Goal: Task Accomplishment & Management: Manage account settings

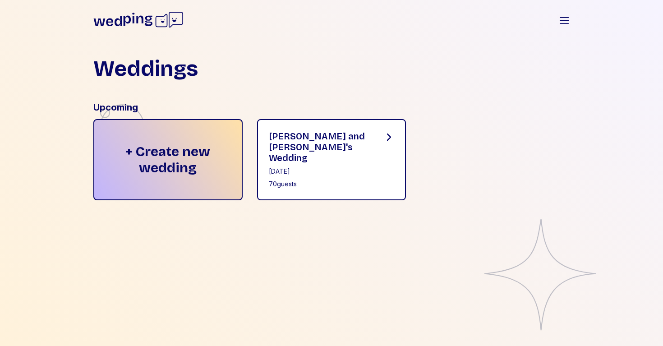
click at [284, 167] on div "[DATE]" at bounding box center [319, 171] width 101 height 9
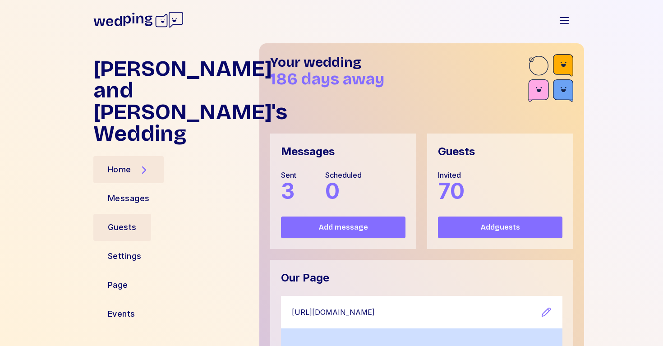
click at [126, 221] on div "Guests" at bounding box center [122, 227] width 29 height 13
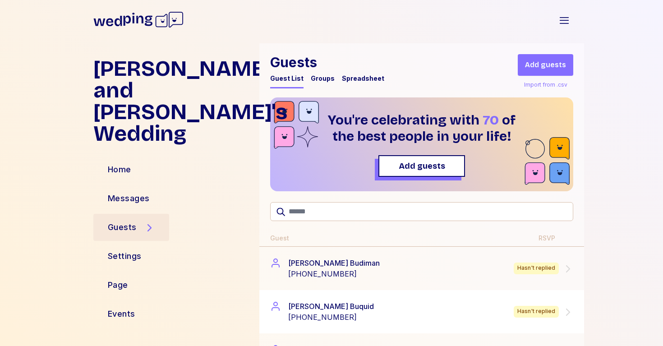
click at [531, 307] on div "Hasn't replied" at bounding box center [536, 312] width 45 height 12
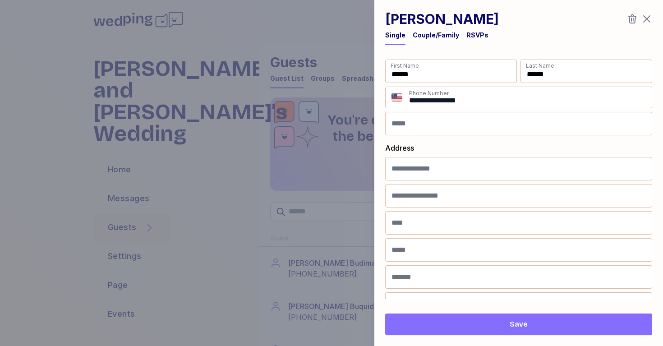
scroll to position [17, 0]
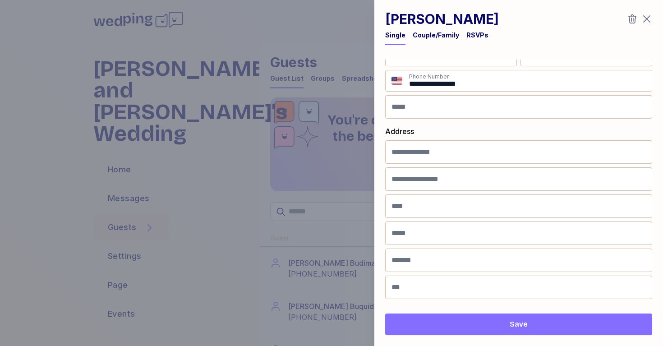
click at [478, 32] on div "RSVPs" at bounding box center [477, 35] width 22 height 9
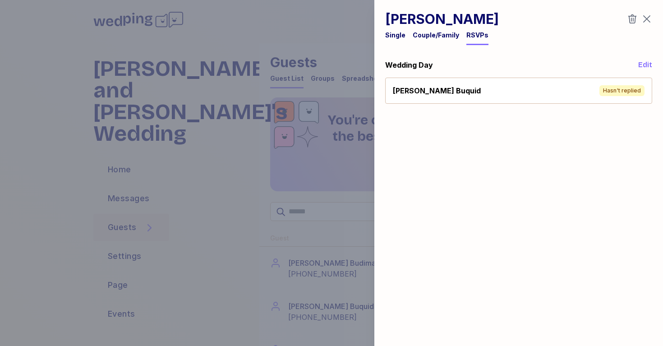
scroll to position [0, 0]
click at [620, 89] on div "Hasn't replied" at bounding box center [621, 90] width 45 height 11
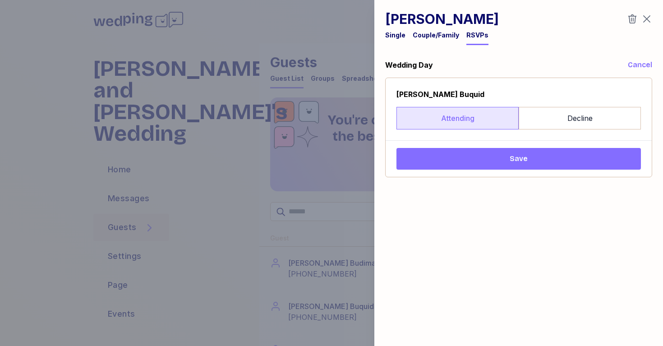
click at [481, 123] on label "Attending" at bounding box center [457, 118] width 122 height 23
click at [483, 157] on span "Save" at bounding box center [519, 158] width 230 height 11
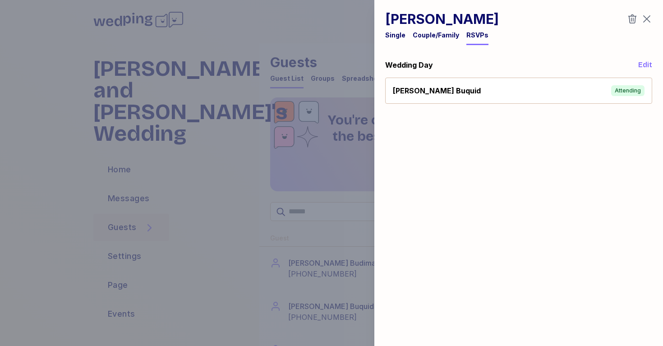
click at [649, 18] on icon "button" at bounding box center [646, 19] width 11 height 11
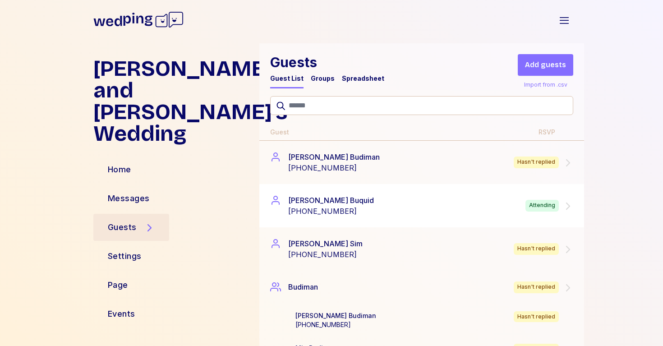
scroll to position [106, 0]
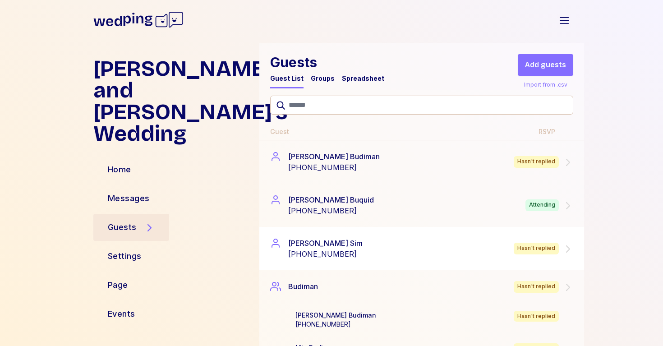
click at [452, 261] on div "[PERSON_NAME] [PHONE_NUMBER] Hasn't replied" at bounding box center [421, 248] width 325 height 43
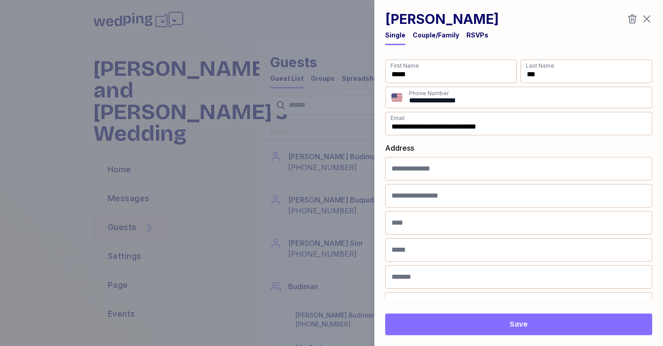
click at [475, 34] on div "RSVPs" at bounding box center [477, 35] width 22 height 9
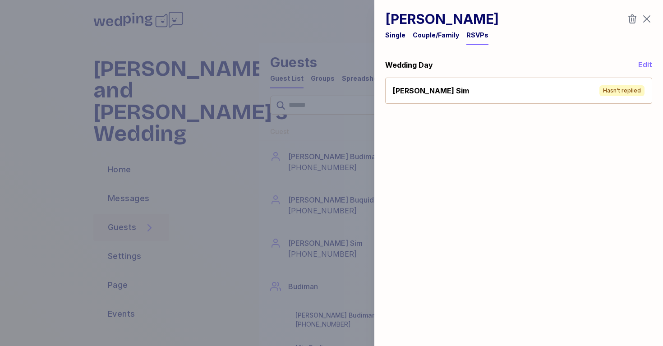
click at [616, 93] on div "Hasn't replied" at bounding box center [621, 90] width 45 height 11
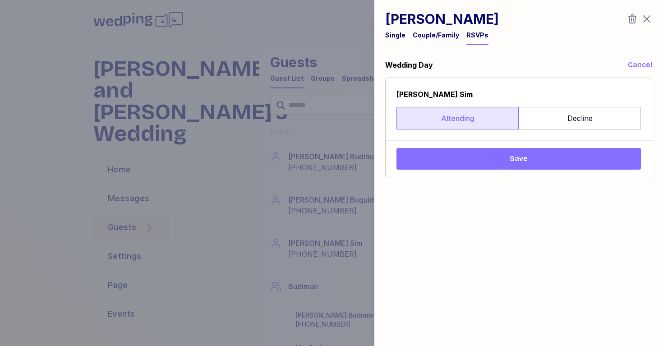
click at [496, 124] on label "Attending" at bounding box center [457, 118] width 122 height 23
click at [496, 161] on span "Save" at bounding box center [519, 158] width 230 height 11
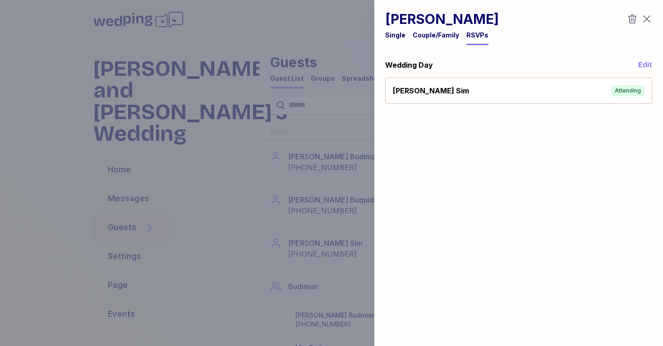
click at [651, 18] on icon "button" at bounding box center [646, 19] width 11 height 11
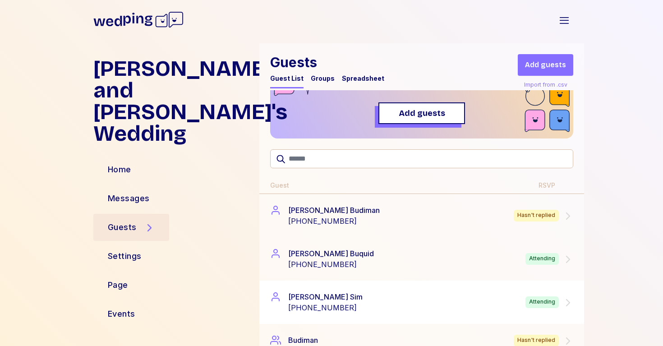
scroll to position [0, 0]
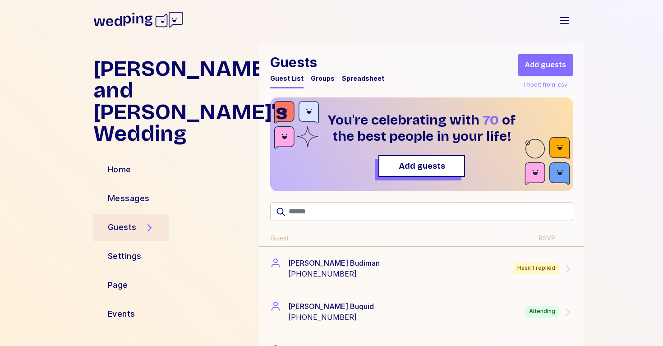
click at [328, 78] on div "Groups" at bounding box center [323, 78] width 24 height 9
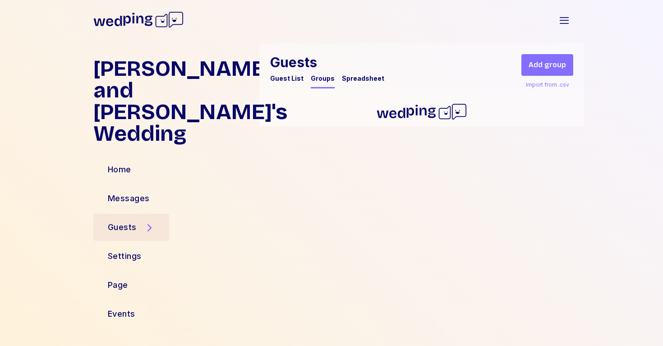
click at [345, 75] on div "Spreadsheet" at bounding box center [363, 78] width 42 height 9
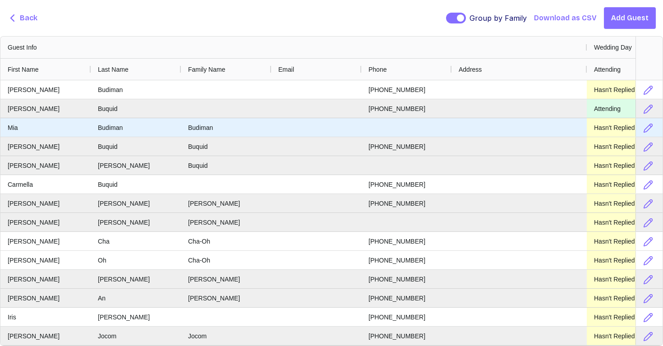
click at [648, 131] on icon "button" at bounding box center [648, 128] width 11 height 11
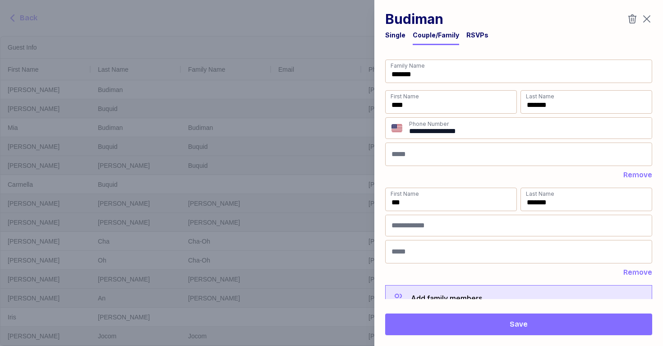
click at [482, 34] on div "RSVPs" at bounding box center [477, 35] width 22 height 9
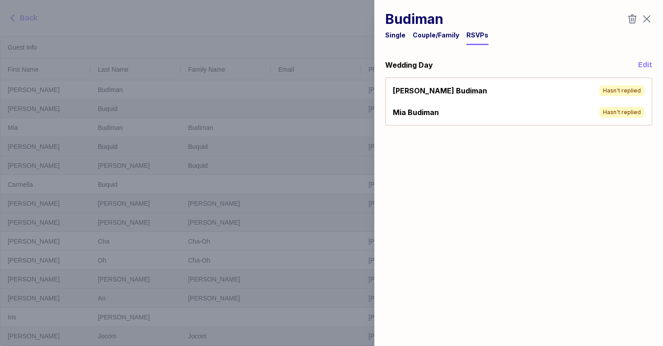
click at [628, 89] on div "Hasn't replied" at bounding box center [621, 90] width 45 height 11
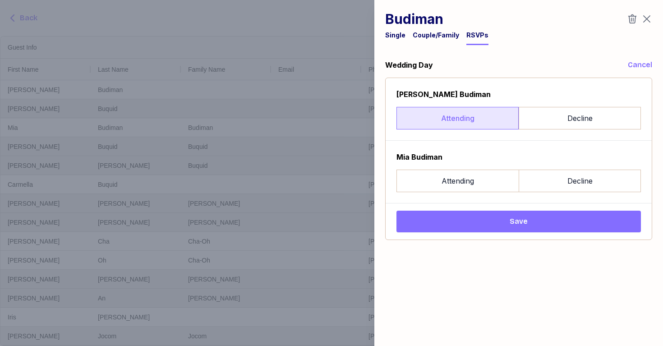
click at [496, 111] on label "Attending" at bounding box center [457, 118] width 122 height 23
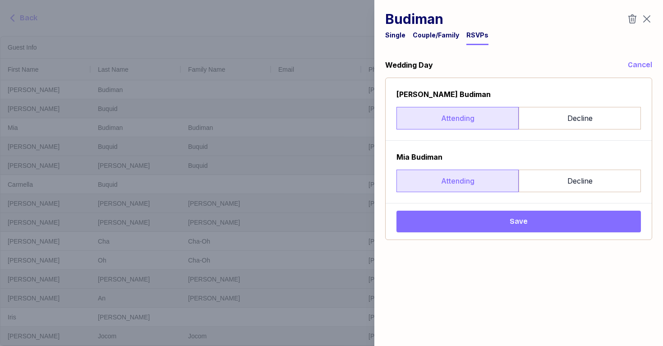
click at [473, 181] on label "Attending" at bounding box center [457, 181] width 122 height 23
click at [473, 223] on span "Save" at bounding box center [519, 221] width 230 height 11
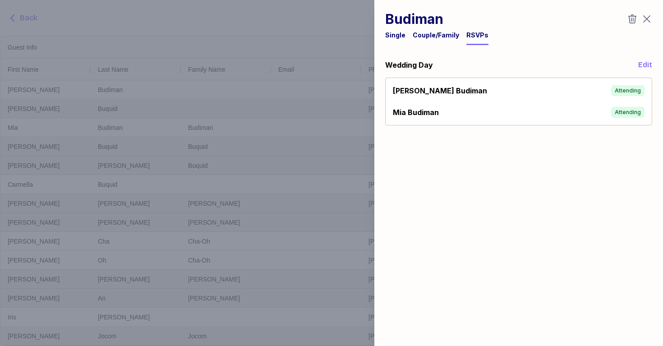
click at [645, 16] on icon "button" at bounding box center [646, 19] width 11 height 11
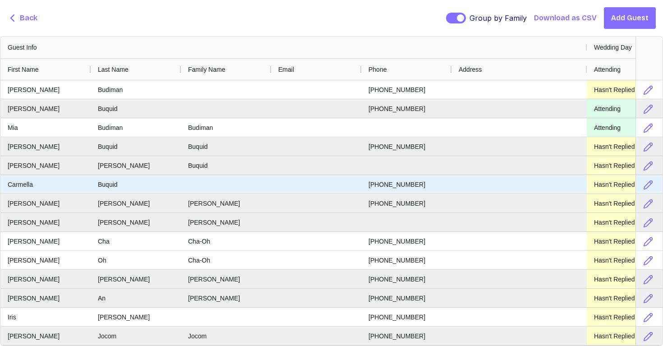
click at [647, 183] on icon "button" at bounding box center [648, 184] width 11 height 11
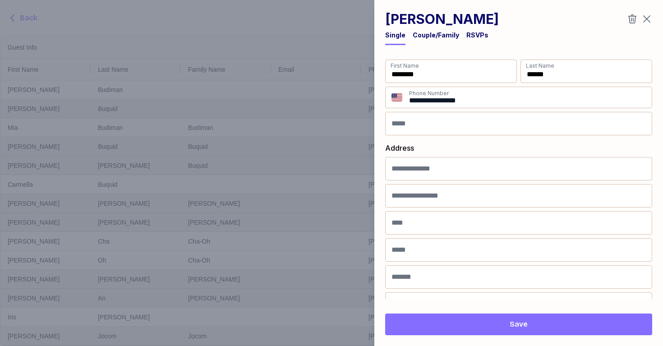
click at [471, 34] on div "RSVPs" at bounding box center [477, 35] width 22 height 9
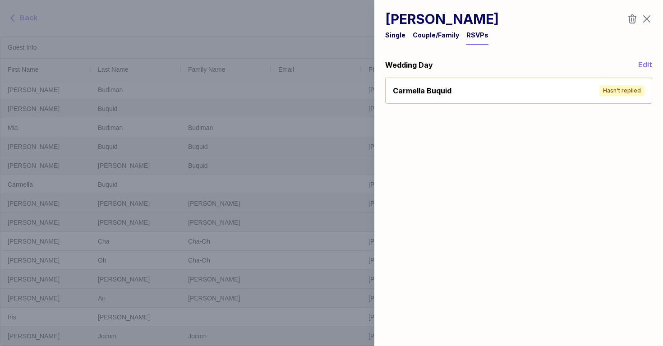
click at [519, 79] on div "[PERSON_NAME] Hasn't replied" at bounding box center [518, 91] width 267 height 26
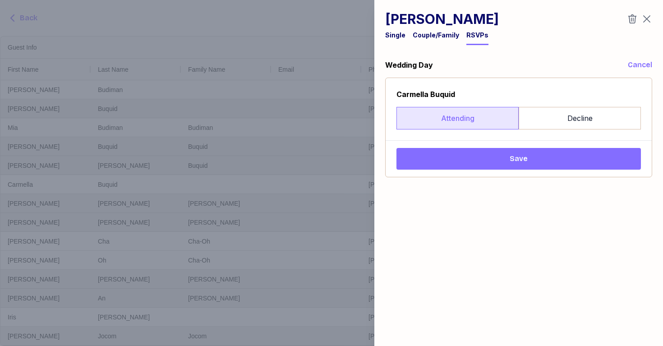
click at [486, 125] on label "Attending" at bounding box center [457, 118] width 122 height 23
click at [485, 162] on span "Save" at bounding box center [519, 158] width 230 height 11
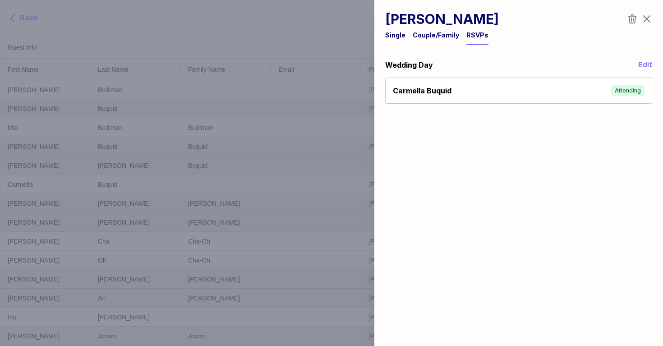
click at [639, 18] on div at bounding box center [639, 19] width 25 height 11
click at [647, 20] on icon "button" at bounding box center [646, 19] width 7 height 7
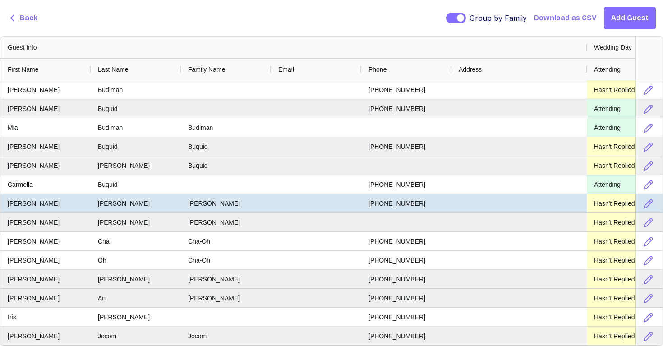
click at [643, 206] on icon "button" at bounding box center [648, 203] width 11 height 11
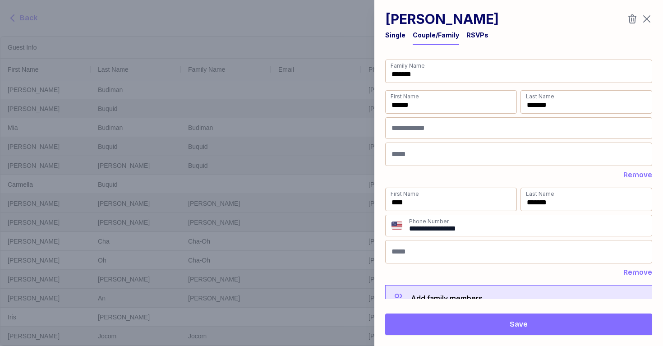
click at [470, 36] on div "RSVPs" at bounding box center [477, 35] width 22 height 9
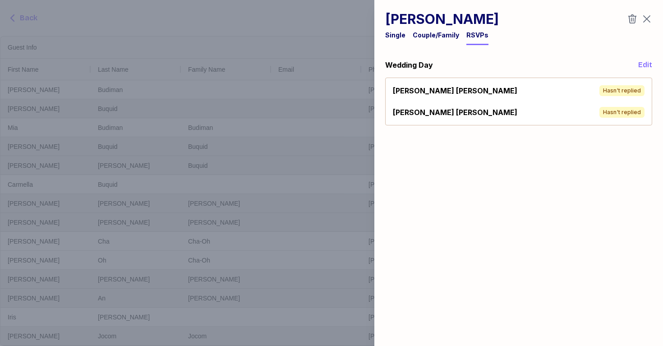
click at [600, 96] on div "[PERSON_NAME] Hasn't replied" at bounding box center [518, 91] width 259 height 18
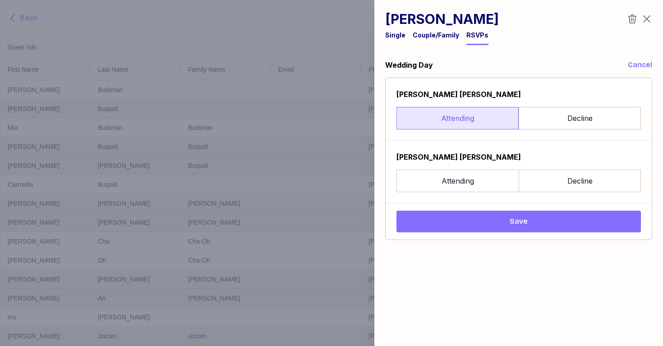
click at [476, 115] on label "Attending" at bounding box center [457, 118] width 122 height 23
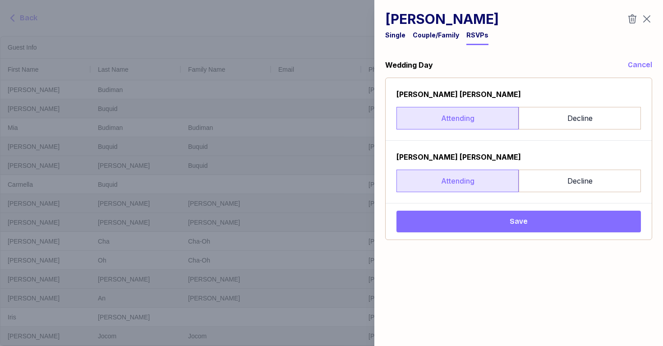
click at [459, 181] on label "Attending" at bounding box center [457, 181] width 122 height 23
click at [465, 229] on button "Save" at bounding box center [518, 222] width 244 height 22
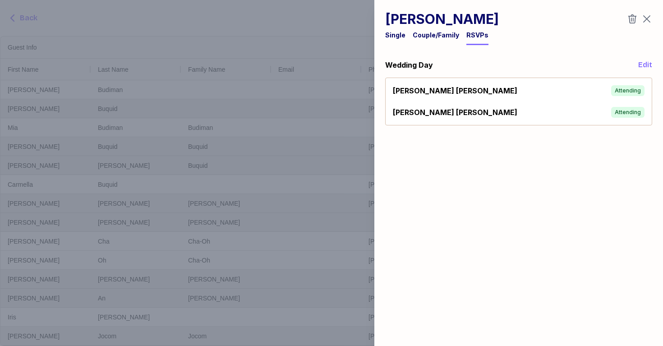
click at [651, 16] on icon "button" at bounding box center [646, 19] width 11 height 11
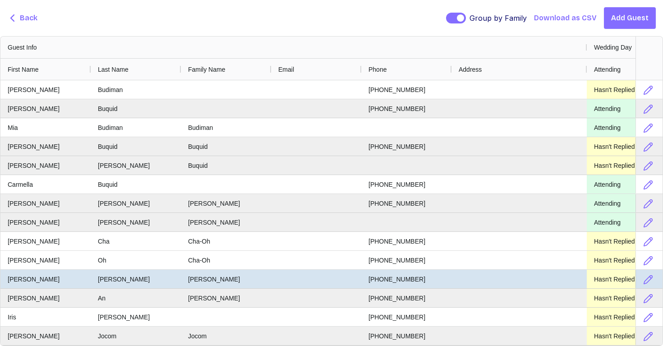
click at [609, 278] on div "Hasn't Replied" at bounding box center [632, 279] width 90 height 18
click at [643, 282] on icon "button" at bounding box center [648, 279] width 11 height 11
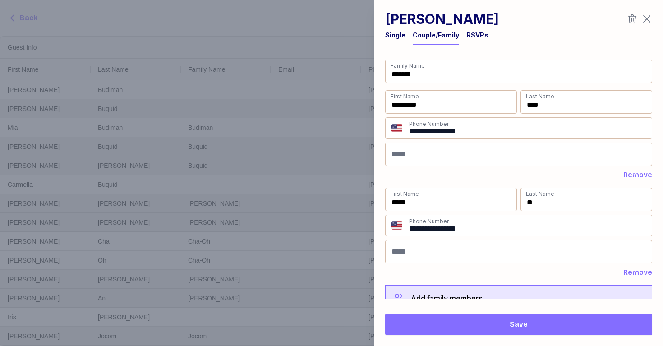
click at [466, 35] on div "RSVPs" at bounding box center [477, 35] width 22 height 9
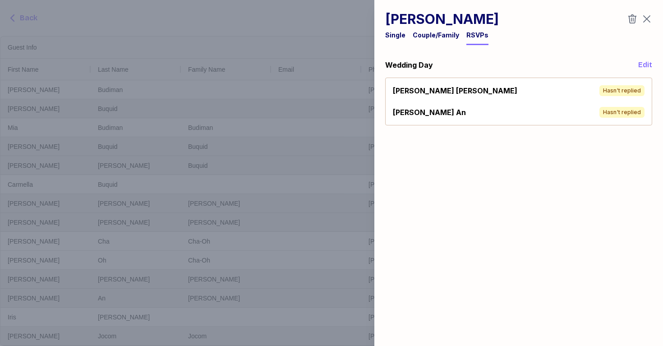
click at [522, 83] on div "[PERSON_NAME] Hasn't replied" at bounding box center [518, 91] width 259 height 18
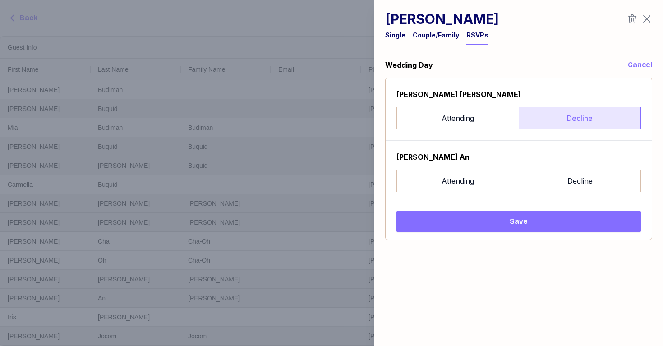
click at [564, 126] on label "Decline" at bounding box center [580, 118] width 122 height 23
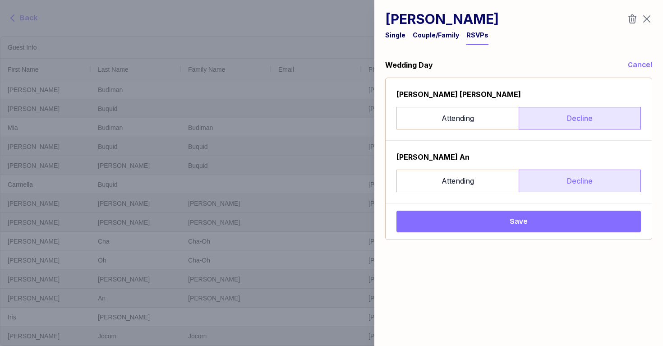
click at [564, 181] on label "Decline" at bounding box center [580, 181] width 122 height 23
click at [554, 225] on span "Save" at bounding box center [519, 221] width 230 height 11
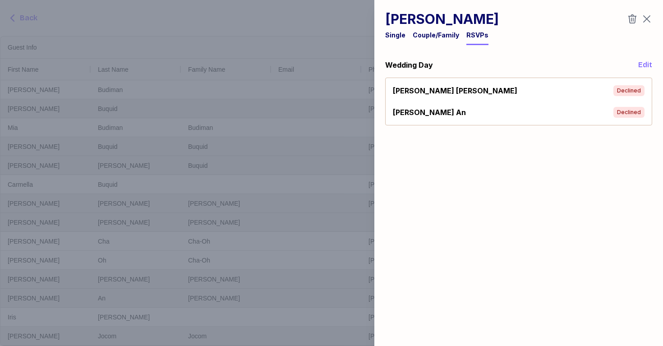
click at [649, 18] on icon "button" at bounding box center [646, 19] width 11 height 11
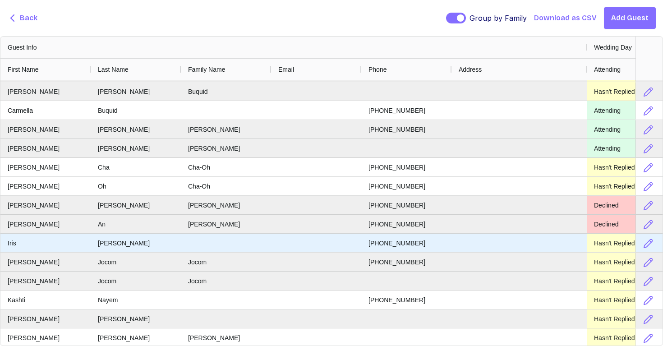
click at [643, 243] on icon "button" at bounding box center [648, 243] width 11 height 11
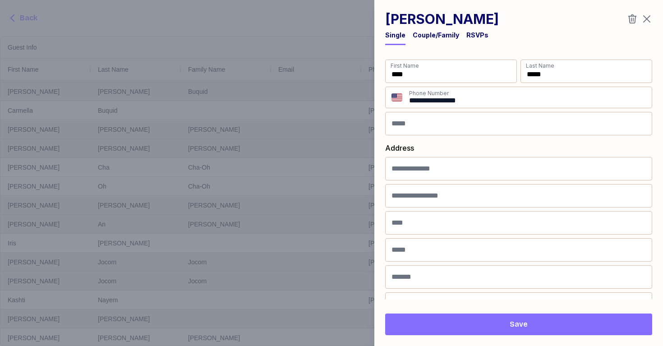
click at [475, 40] on div "RSVPs" at bounding box center [477, 38] width 22 height 14
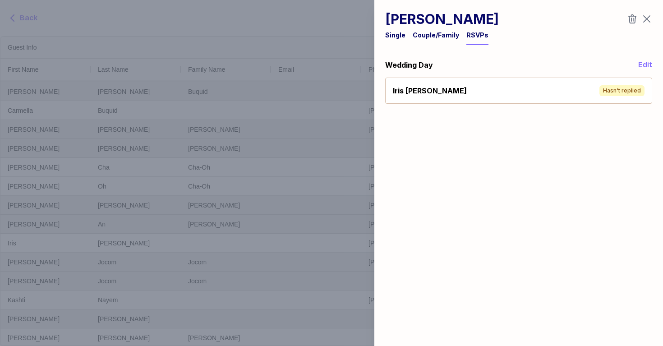
click at [464, 91] on div "[PERSON_NAME] Hasn't replied" at bounding box center [518, 91] width 259 height 18
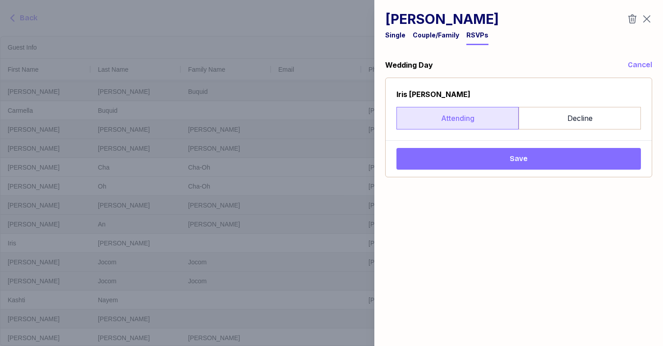
click at [463, 123] on label "Attending" at bounding box center [457, 118] width 122 height 23
click at [462, 175] on div "Save" at bounding box center [519, 162] width 266 height 29
click at [465, 168] on button "Save" at bounding box center [518, 159] width 244 height 22
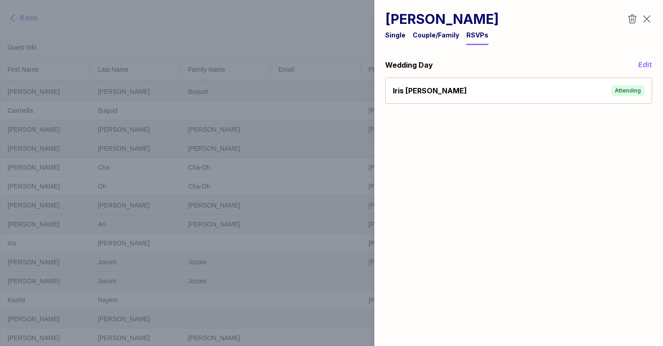
click at [649, 20] on icon "button" at bounding box center [646, 19] width 11 height 11
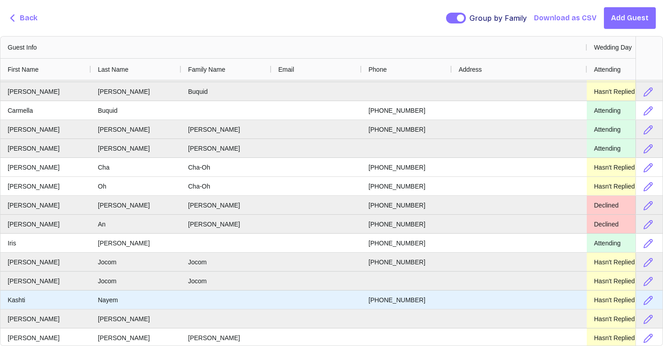
click at [651, 300] on icon "button" at bounding box center [648, 300] width 11 height 11
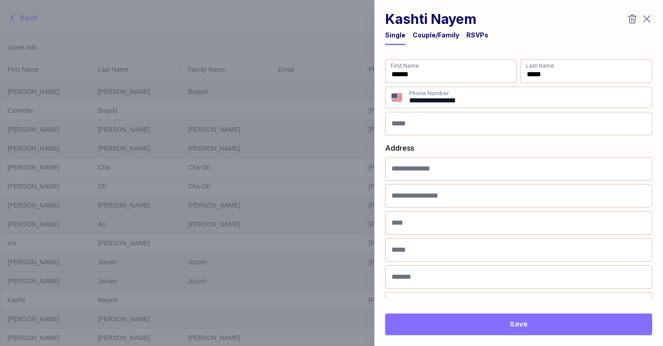
click at [475, 39] on div "RSVPs" at bounding box center [477, 35] width 22 height 9
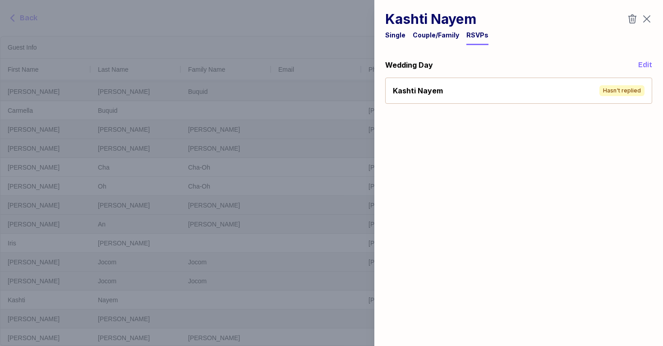
click at [498, 101] on div "Kashti Nayem Hasn't replied" at bounding box center [518, 91] width 267 height 26
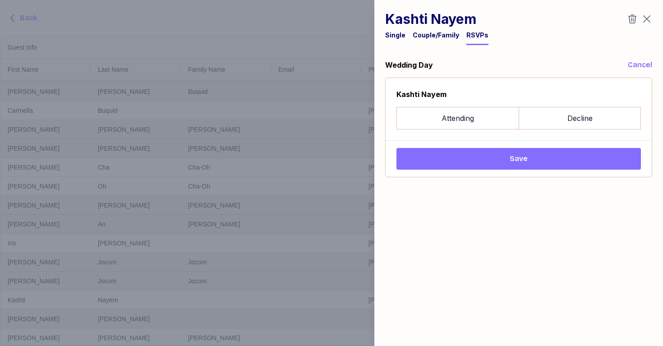
click at [492, 162] on span "Save" at bounding box center [519, 158] width 230 height 11
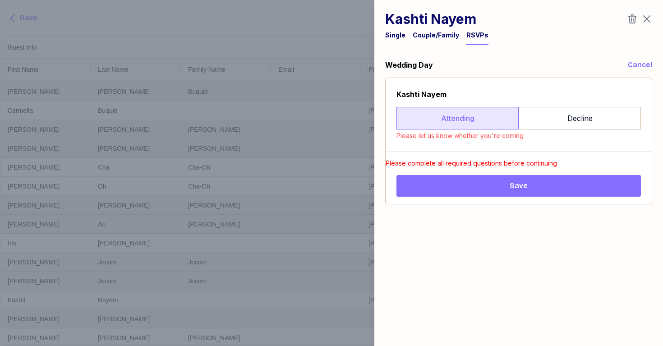
click at [476, 109] on label "Attending" at bounding box center [457, 118] width 122 height 23
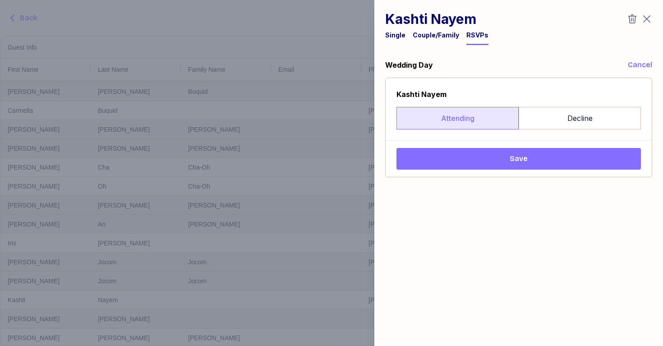
click at [467, 160] on span "Save" at bounding box center [519, 158] width 230 height 11
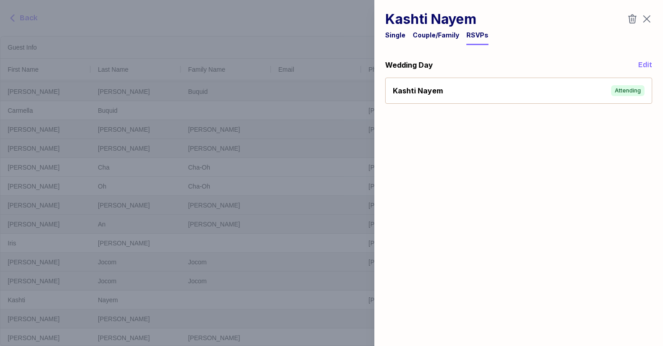
click at [644, 15] on icon "button" at bounding box center [646, 19] width 11 height 11
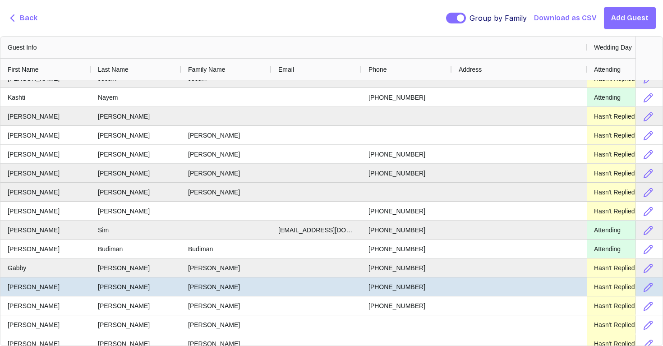
scroll to position [285, 0]
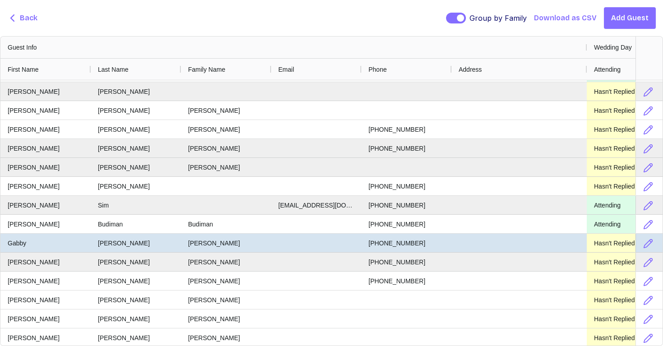
click at [646, 243] on icon "button" at bounding box center [647, 243] width 9 height 9
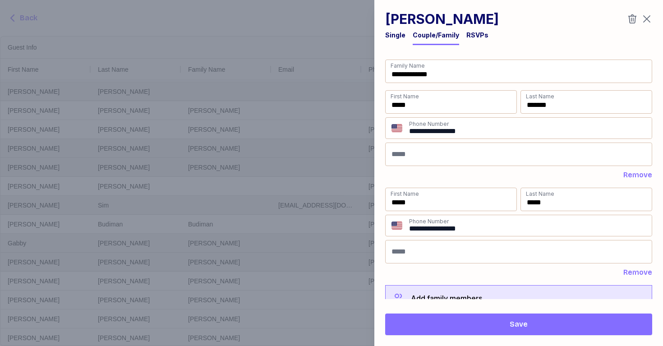
click at [467, 40] on div "RSVPs" at bounding box center [477, 38] width 22 height 14
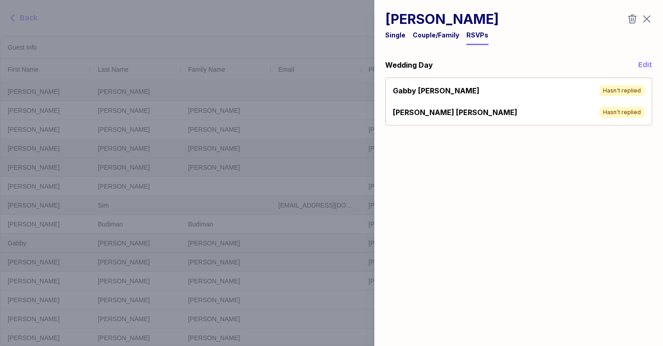
click at [445, 91] on div "[PERSON_NAME] Hasn't replied" at bounding box center [518, 91] width 259 height 18
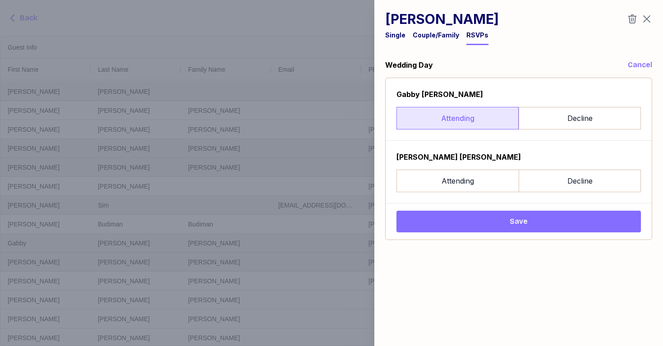
click at [454, 124] on label "Attending" at bounding box center [457, 118] width 122 height 23
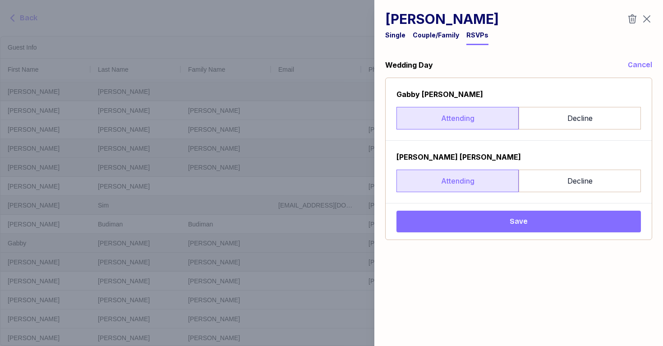
click at [449, 171] on label "Attending" at bounding box center [457, 181] width 122 height 23
click at [448, 231] on button "Save" at bounding box center [518, 222] width 244 height 22
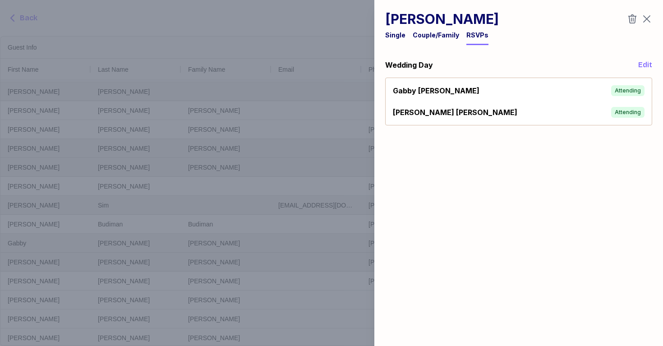
click at [648, 18] on icon "button" at bounding box center [646, 19] width 7 height 7
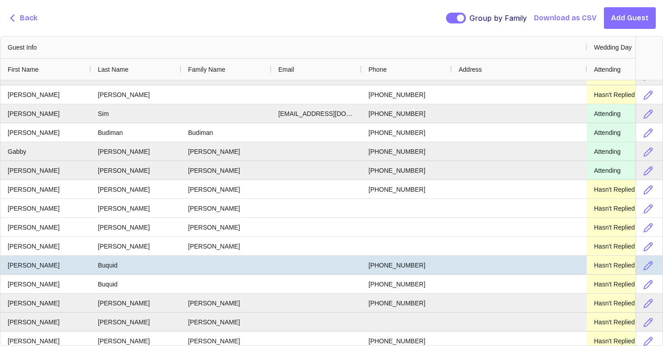
click at [649, 267] on icon "button" at bounding box center [648, 265] width 11 height 11
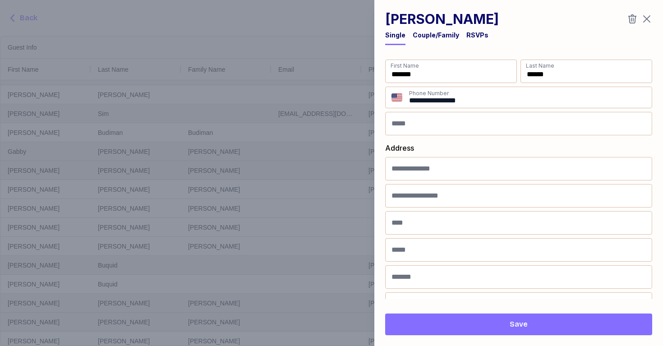
click at [481, 32] on div "RSVPs" at bounding box center [477, 35] width 22 height 9
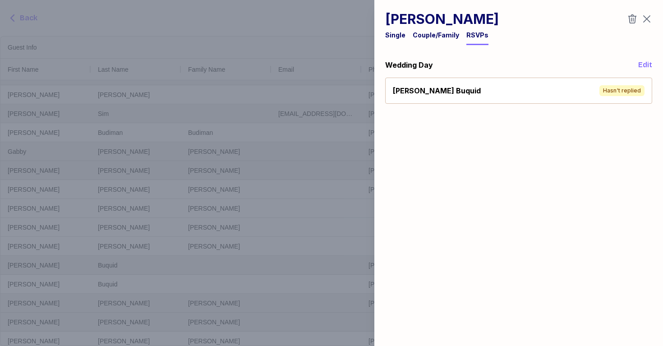
click at [427, 89] on div "[PERSON_NAME]" at bounding box center [437, 90] width 88 height 11
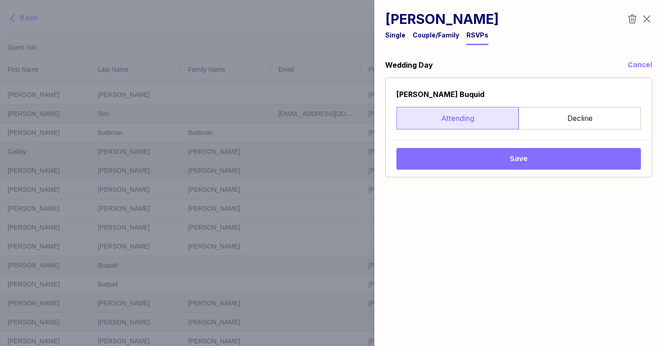
click at [439, 123] on label "Attending" at bounding box center [457, 118] width 122 height 23
click at [439, 169] on button "Save" at bounding box center [518, 159] width 244 height 22
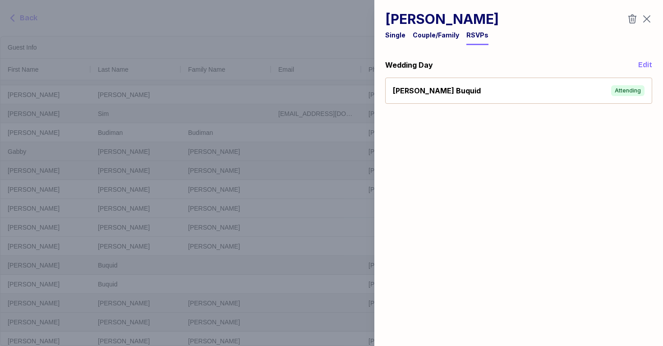
click at [648, 18] on icon "button" at bounding box center [646, 19] width 11 height 11
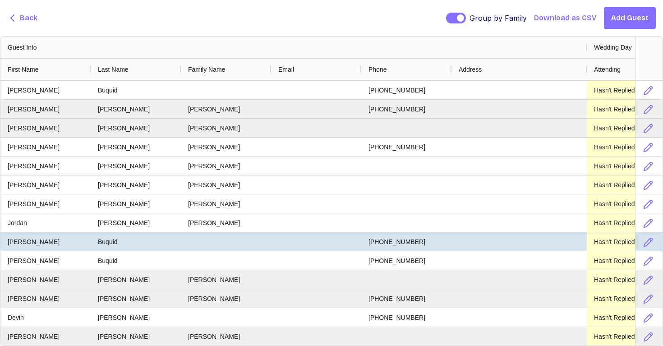
click at [651, 244] on icon "button" at bounding box center [648, 242] width 11 height 11
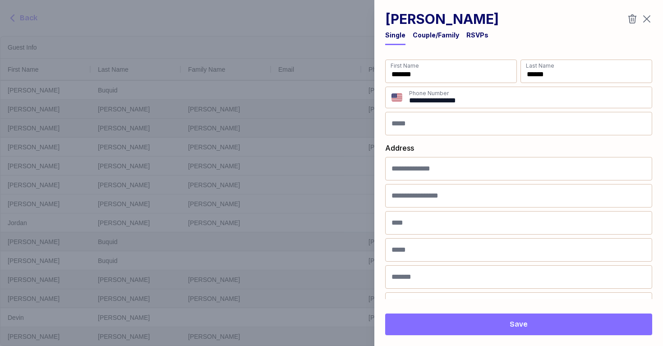
click at [468, 35] on div "RSVPs" at bounding box center [477, 35] width 22 height 9
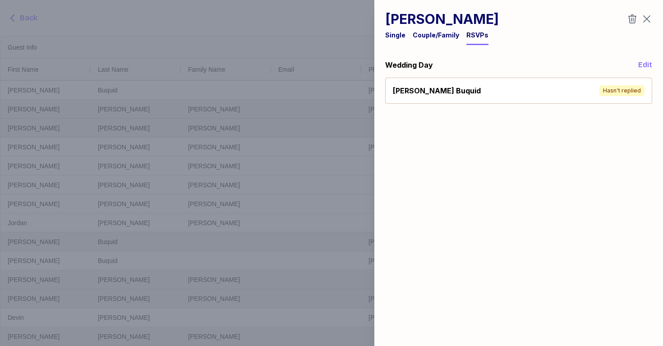
click at [447, 94] on div "[PERSON_NAME]" at bounding box center [437, 90] width 88 height 11
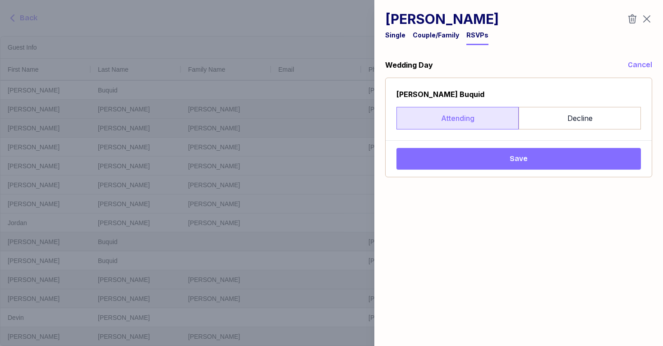
click at [442, 124] on label "Attending" at bounding box center [457, 118] width 122 height 23
click at [445, 169] on button "Save" at bounding box center [518, 159] width 244 height 22
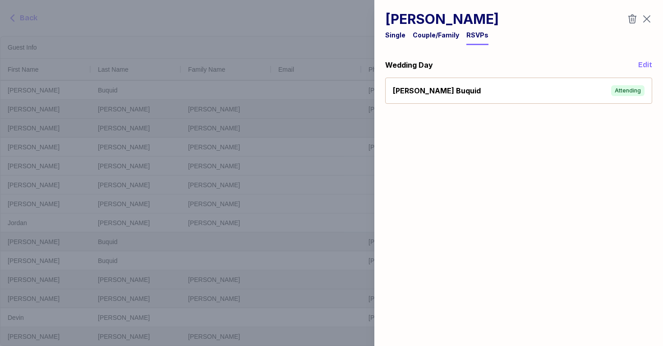
click at [649, 11] on div "[PERSON_NAME]" at bounding box center [518, 19] width 267 height 16
click at [648, 14] on icon "button" at bounding box center [646, 19] width 11 height 11
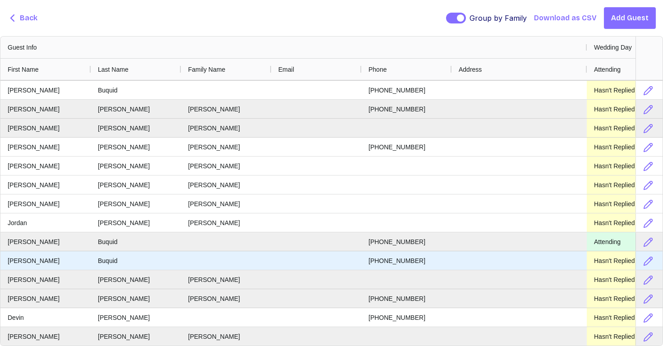
click at [461, 263] on div at bounding box center [518, 260] width 135 height 18
click at [648, 261] on icon "button" at bounding box center [648, 261] width 11 height 11
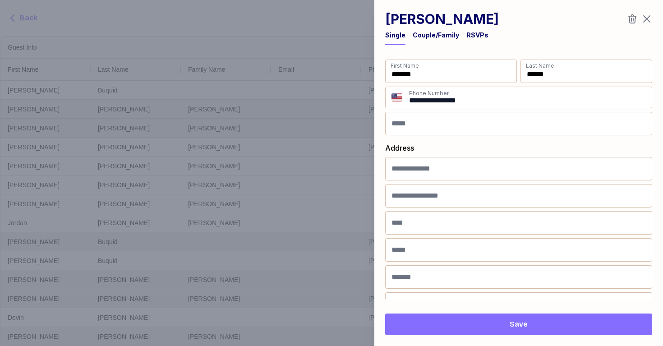
click at [473, 29] on div "[PERSON_NAME] Single Couple/Family RSVPs" at bounding box center [518, 28] width 267 height 34
click at [472, 33] on div "RSVPs" at bounding box center [477, 35] width 22 height 9
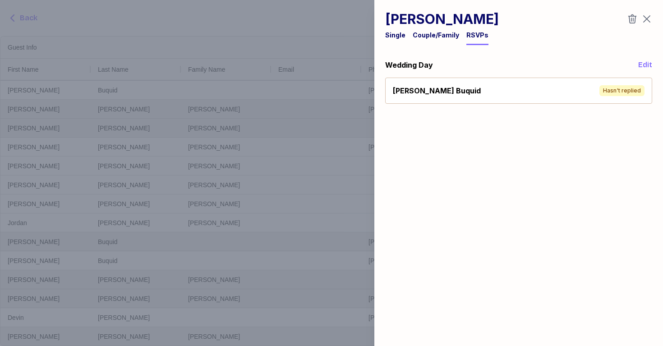
click at [441, 88] on div "[PERSON_NAME]" at bounding box center [437, 90] width 88 height 11
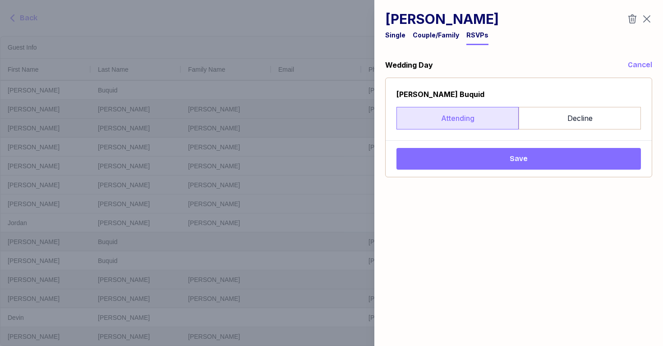
click at [445, 124] on label "Attending" at bounding box center [457, 118] width 122 height 23
click at [445, 156] on span "Save" at bounding box center [519, 158] width 230 height 11
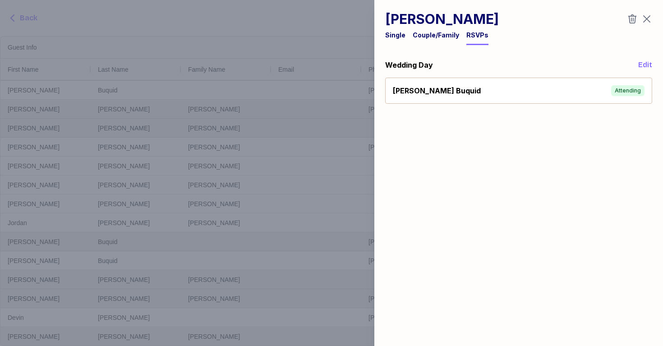
click at [650, 19] on icon "button" at bounding box center [646, 19] width 11 height 11
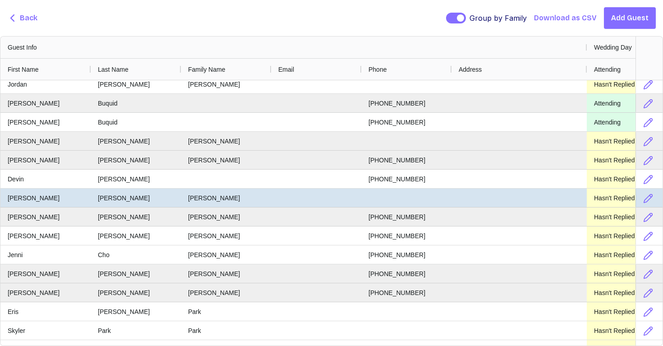
click at [650, 197] on icon "button" at bounding box center [647, 198] width 9 height 9
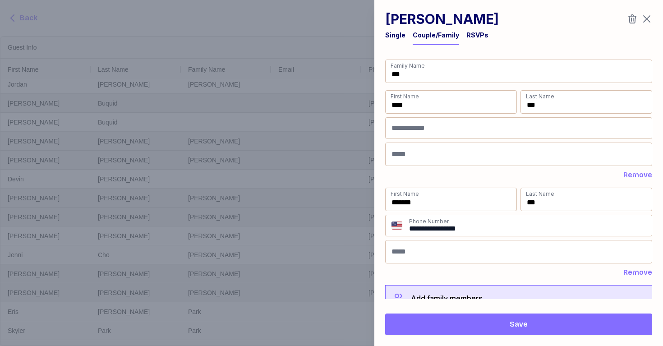
click at [463, 39] on div "Single Couple/Family RSVPs" at bounding box center [518, 38] width 267 height 14
click at [468, 36] on div "RSVPs" at bounding box center [477, 35] width 22 height 9
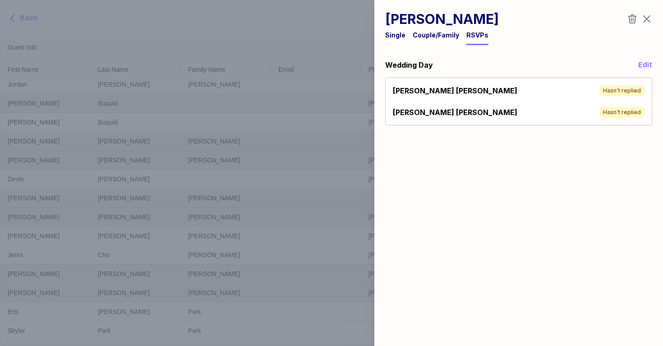
click at [427, 96] on div "[PERSON_NAME] Hasn't replied" at bounding box center [518, 91] width 259 height 18
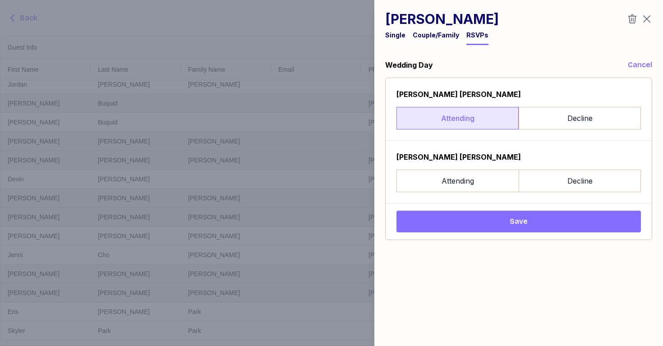
click at [422, 121] on label "Attending" at bounding box center [457, 118] width 122 height 23
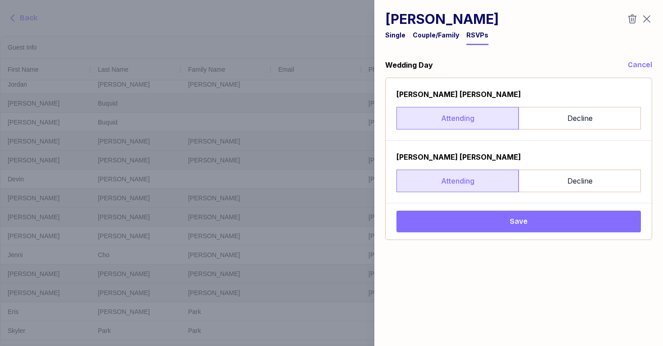
click at [418, 170] on label "Attending" at bounding box center [457, 181] width 122 height 23
click at [428, 220] on span "Save" at bounding box center [519, 221] width 230 height 11
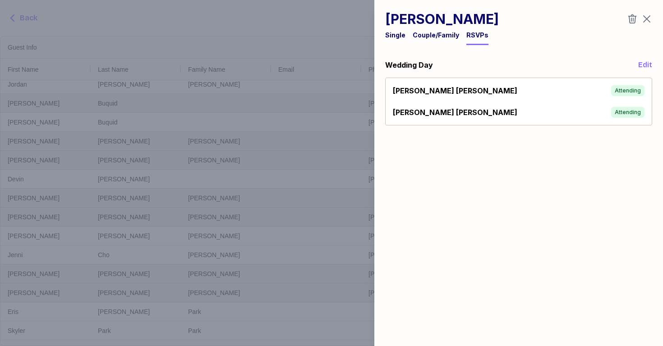
click at [646, 17] on icon "button" at bounding box center [646, 19] width 11 height 11
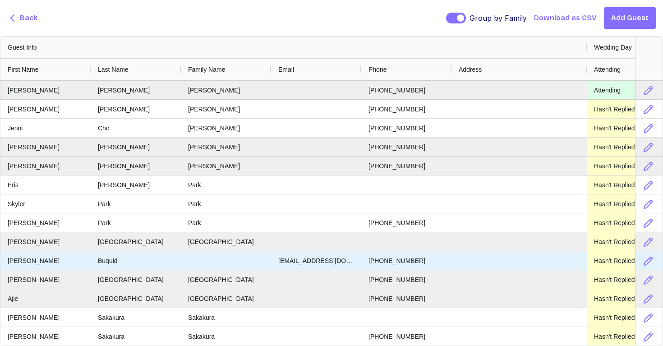
click at [647, 259] on icon "button" at bounding box center [648, 261] width 11 height 11
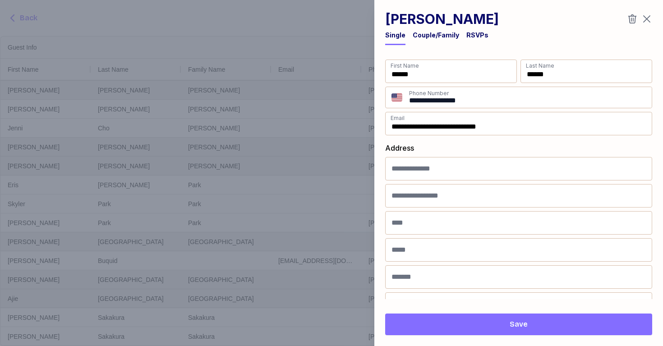
click at [487, 41] on div "Single Couple/Family RSVPs" at bounding box center [518, 38] width 267 height 14
click at [481, 41] on div "RSVPs" at bounding box center [477, 38] width 22 height 14
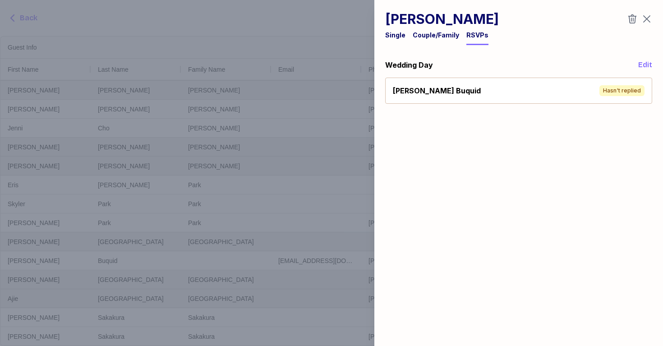
click at [454, 96] on div "[PERSON_NAME] Hasn't replied" at bounding box center [518, 91] width 259 height 18
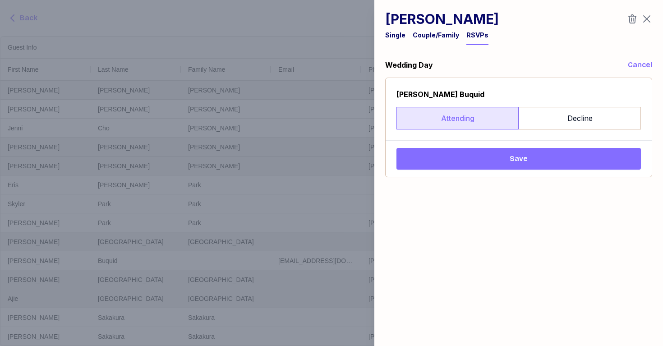
click at [447, 127] on label "Attending" at bounding box center [457, 118] width 122 height 23
click at [441, 155] on span "Save" at bounding box center [519, 158] width 230 height 11
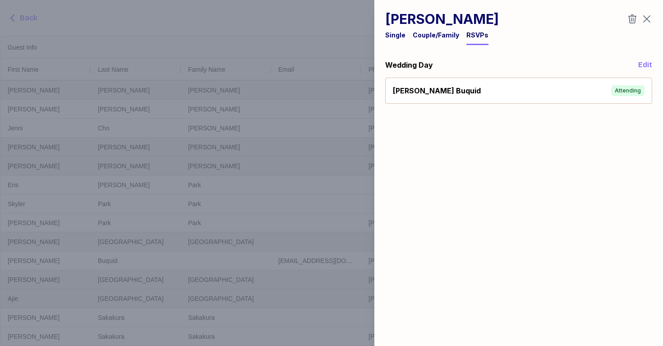
click at [649, 21] on icon "button" at bounding box center [646, 19] width 7 height 7
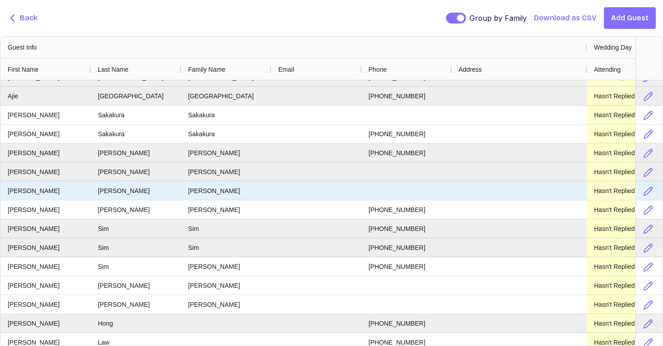
click at [647, 192] on icon "button" at bounding box center [648, 191] width 11 height 11
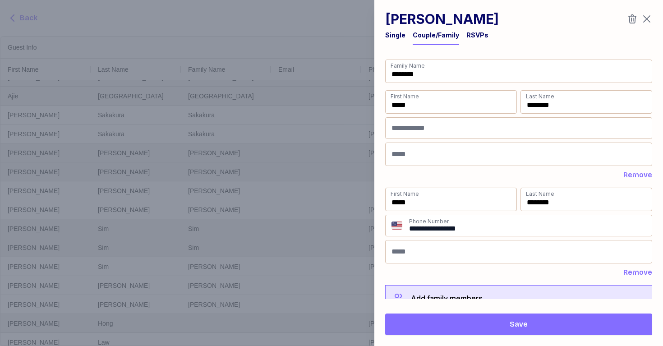
click at [469, 40] on div "RSVPs" at bounding box center [477, 38] width 22 height 14
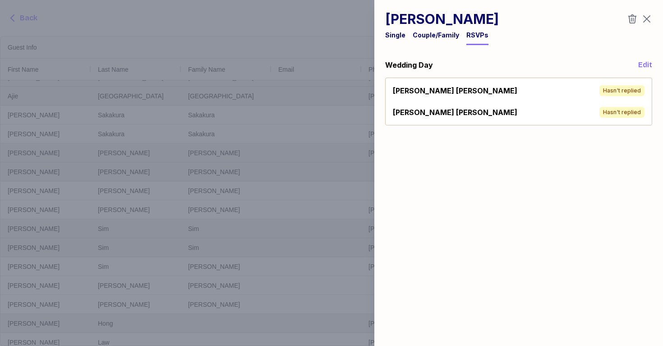
click at [446, 88] on div "[PERSON_NAME]" at bounding box center [455, 90] width 124 height 11
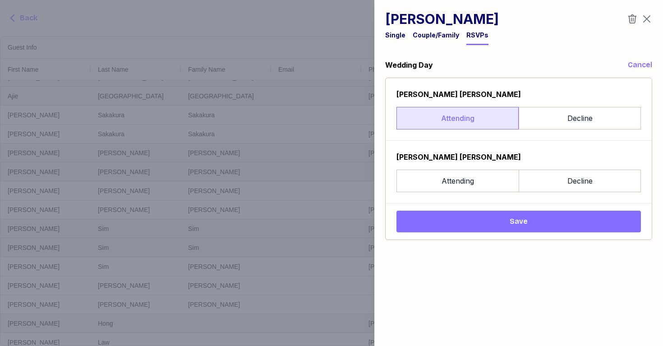
click at [438, 123] on label "Attending" at bounding box center [457, 118] width 122 height 23
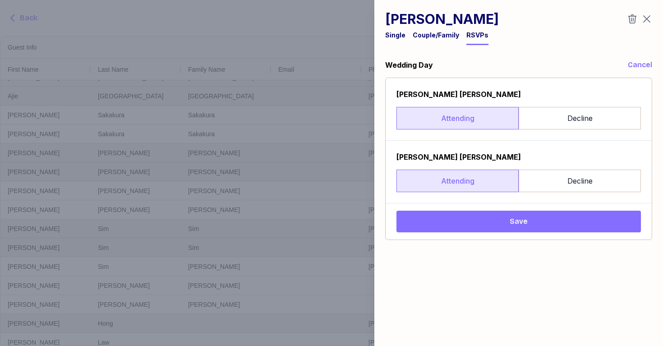
click at [427, 178] on label "Attending" at bounding box center [457, 181] width 122 height 23
click at [434, 216] on span "Save" at bounding box center [519, 221] width 230 height 11
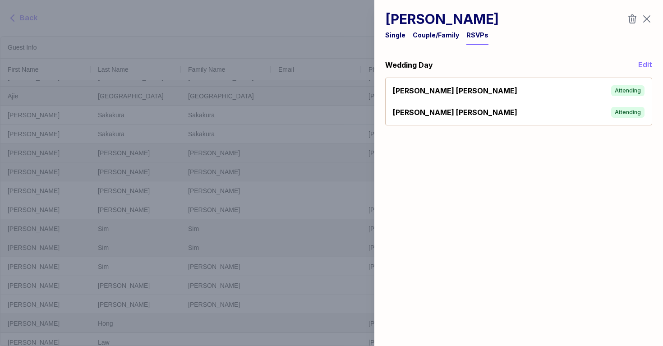
click at [646, 14] on icon "button" at bounding box center [646, 19] width 11 height 11
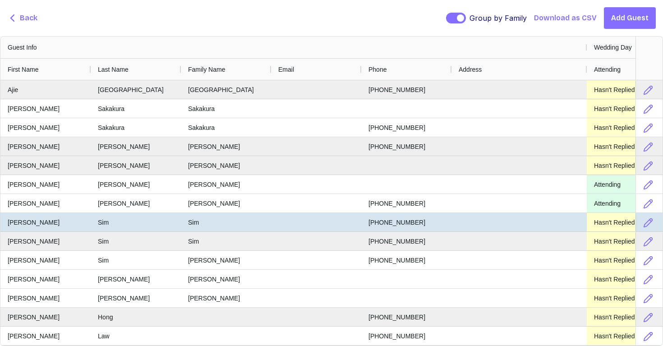
click at [653, 222] on icon "button" at bounding box center [648, 222] width 11 height 11
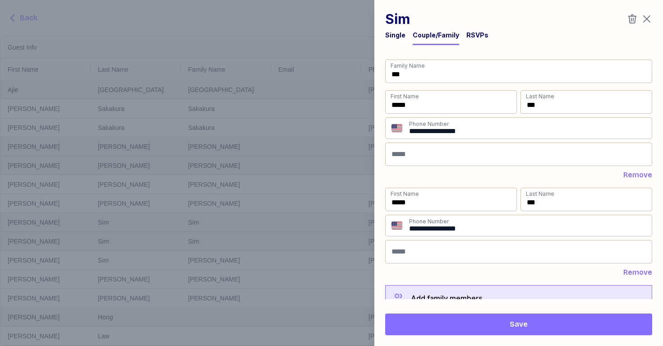
click at [472, 38] on div "RSVPs" at bounding box center [477, 35] width 22 height 9
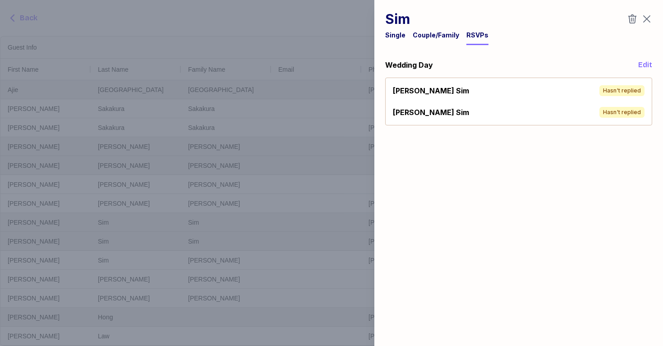
click at [449, 95] on div "[PERSON_NAME] Hasn't replied" at bounding box center [518, 91] width 259 height 18
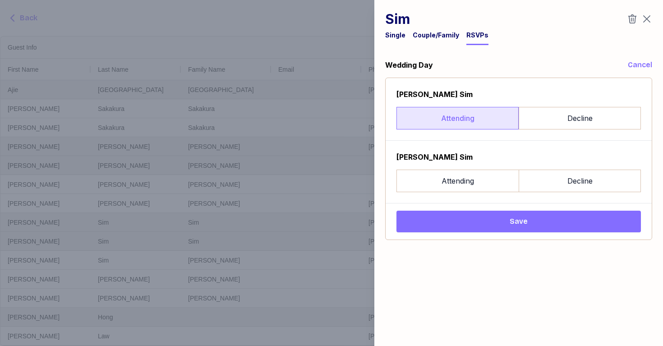
click at [441, 128] on label "Attending" at bounding box center [457, 118] width 122 height 23
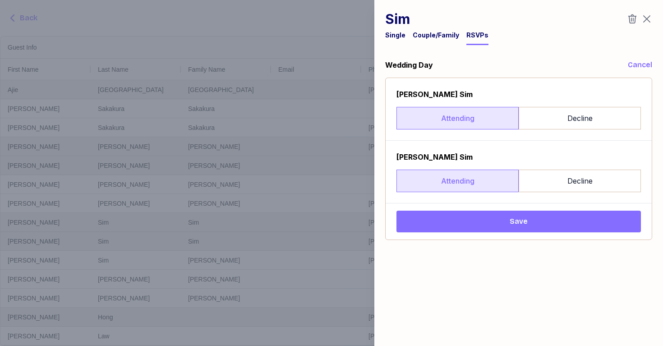
click at [431, 179] on label "Attending" at bounding box center [457, 181] width 122 height 23
click at [447, 220] on span "Save" at bounding box center [519, 221] width 230 height 11
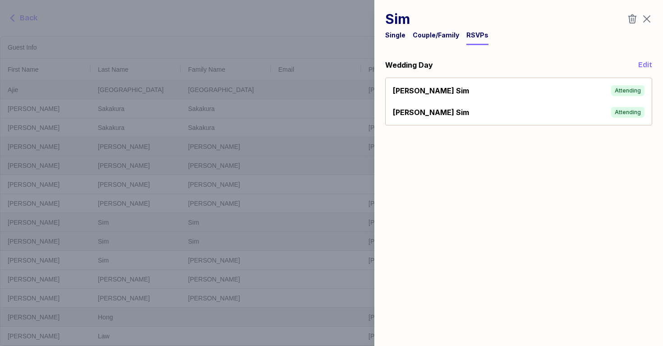
click at [647, 23] on icon "button" at bounding box center [646, 19] width 11 height 11
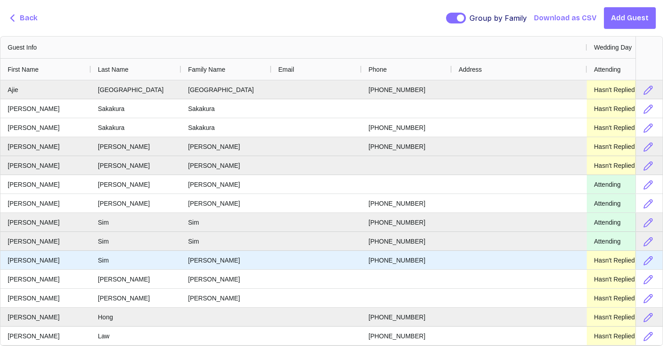
click at [647, 262] on icon "button" at bounding box center [648, 260] width 11 height 11
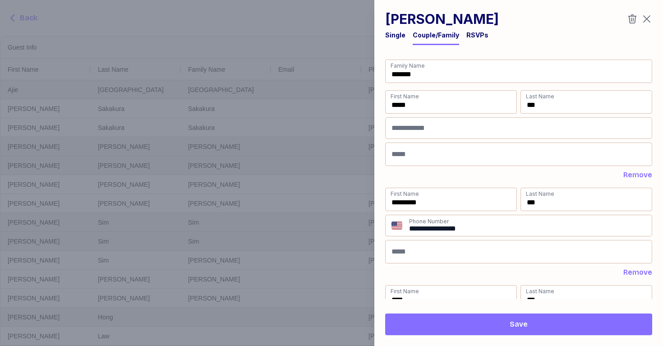
click at [469, 34] on div "RSVPs" at bounding box center [477, 35] width 22 height 9
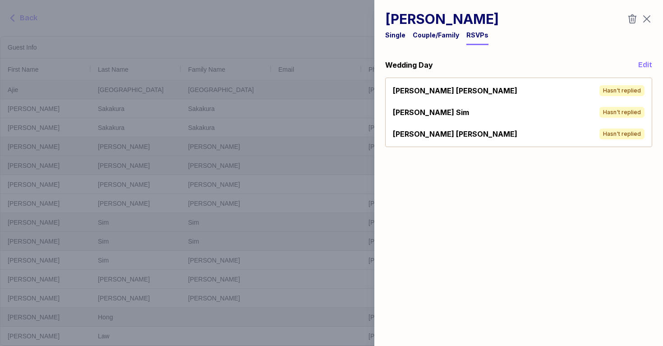
click at [436, 90] on div "[PERSON_NAME] Hasn't replied" at bounding box center [518, 91] width 259 height 18
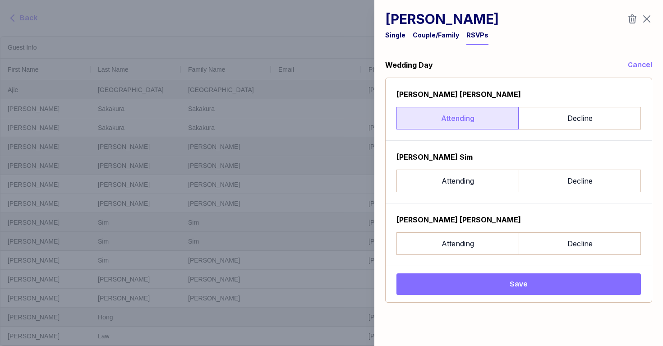
click at [437, 124] on label "Attending" at bounding box center [457, 118] width 122 height 23
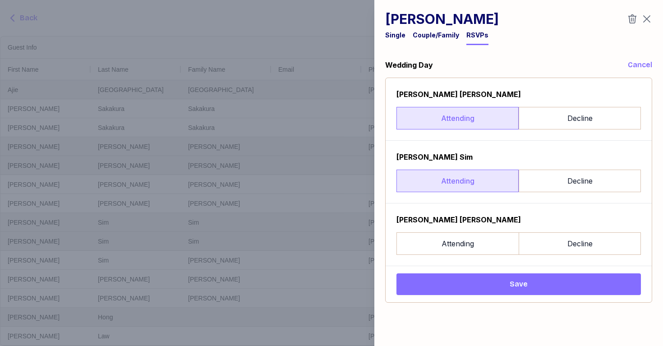
click at [432, 174] on label "Attending" at bounding box center [457, 181] width 122 height 23
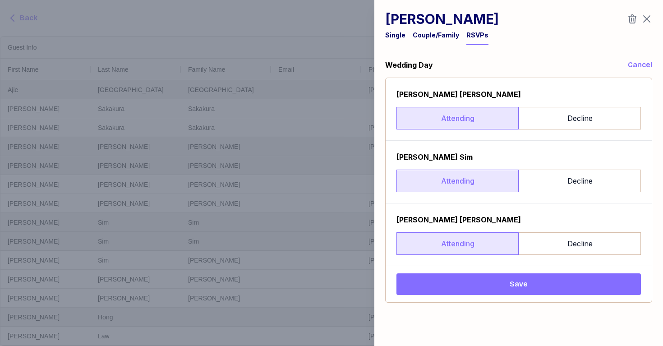
click at [418, 248] on label "Attending" at bounding box center [457, 243] width 122 height 23
click at [423, 298] on div "Save" at bounding box center [519, 287] width 266 height 29
click at [423, 289] on span "Save" at bounding box center [519, 284] width 230 height 11
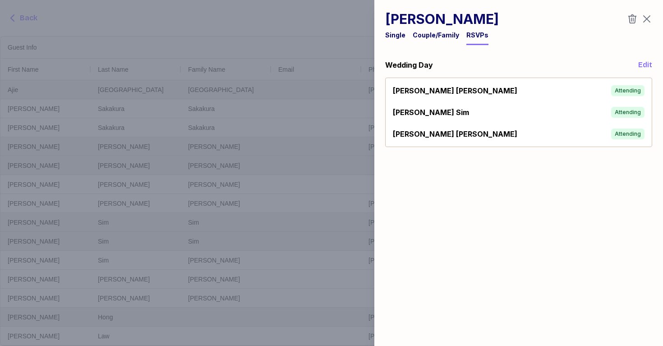
click at [643, 23] on icon "button" at bounding box center [646, 19] width 11 height 11
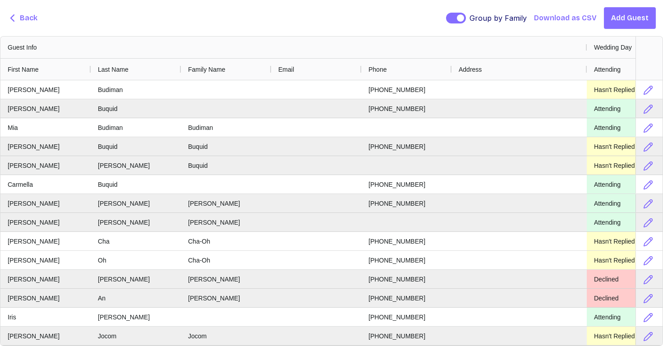
click at [34, 22] on span "Back" at bounding box center [29, 18] width 18 height 11
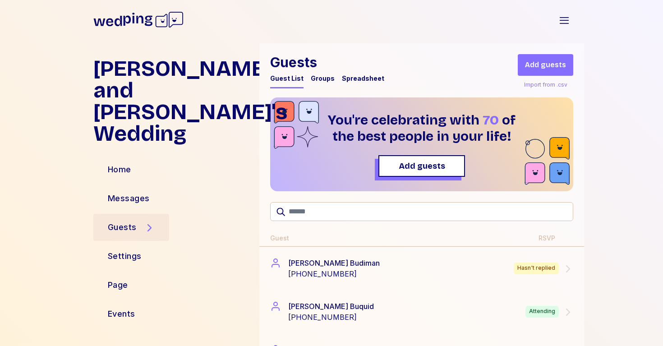
click at [323, 80] on div "Groups" at bounding box center [323, 78] width 24 height 9
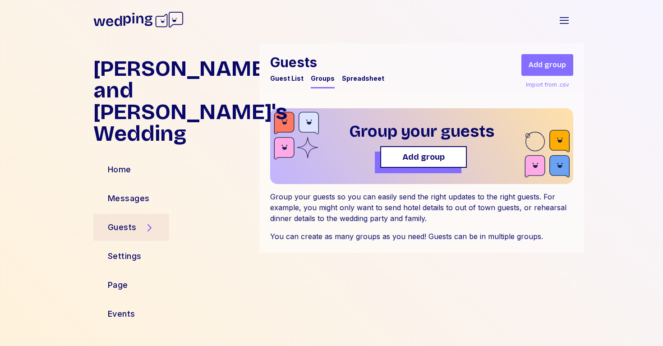
click at [440, 158] on span "Add group" at bounding box center [423, 157] width 42 height 13
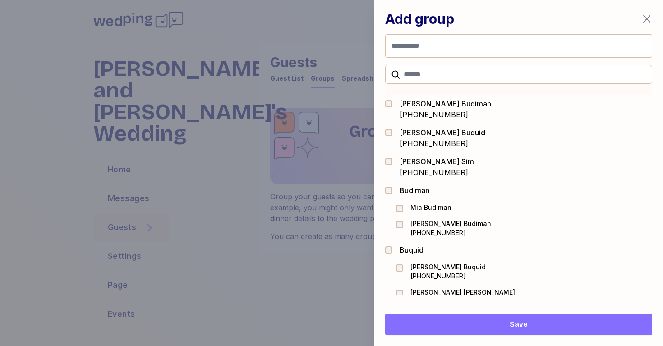
click at [645, 16] on icon "button" at bounding box center [646, 19] width 11 height 11
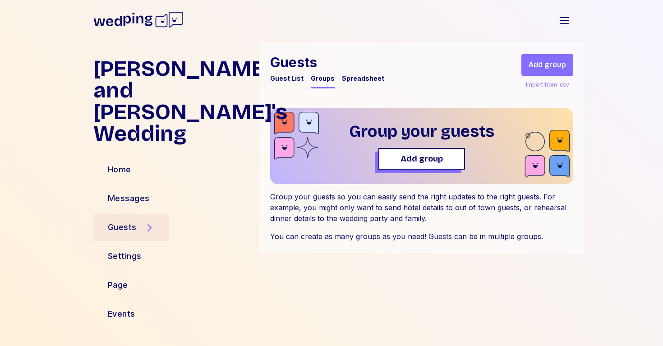
click at [357, 80] on div "Spreadsheet" at bounding box center [363, 78] width 42 height 9
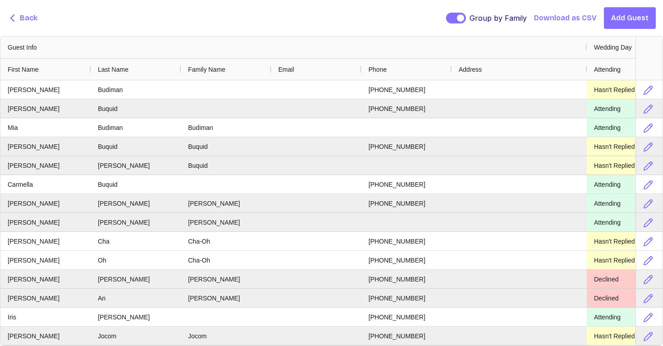
click at [608, 67] on span "Attending" at bounding box center [607, 69] width 27 height 7
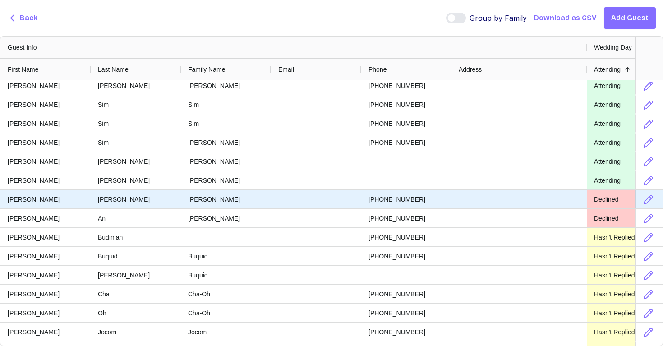
click at [647, 202] on icon "button" at bounding box center [648, 199] width 11 height 11
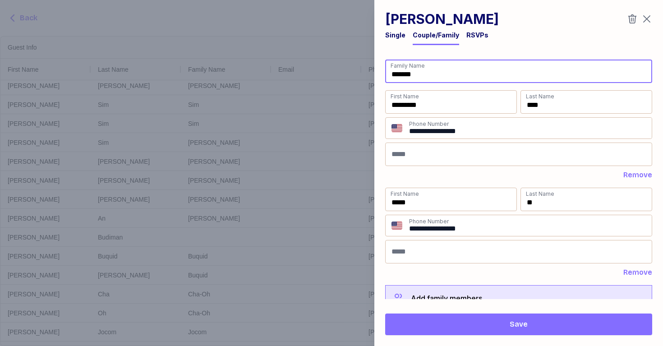
click at [498, 79] on input "*******" at bounding box center [518, 71] width 267 height 23
type input "*"
type input "****"
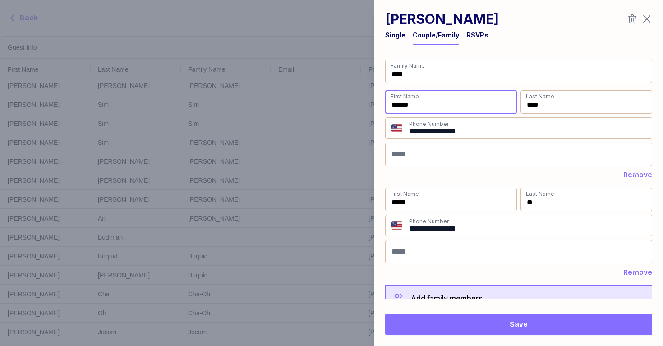
type input "******"
type input "*"
type input "****"
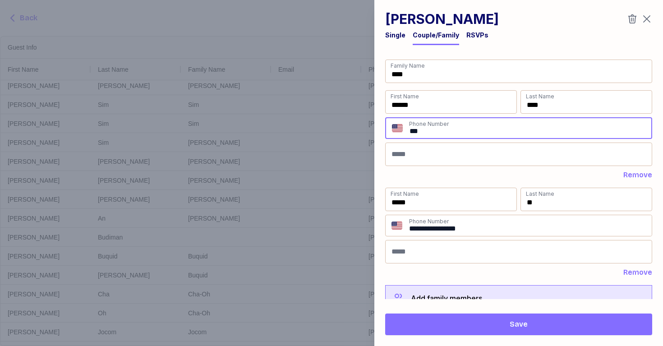
type input "**"
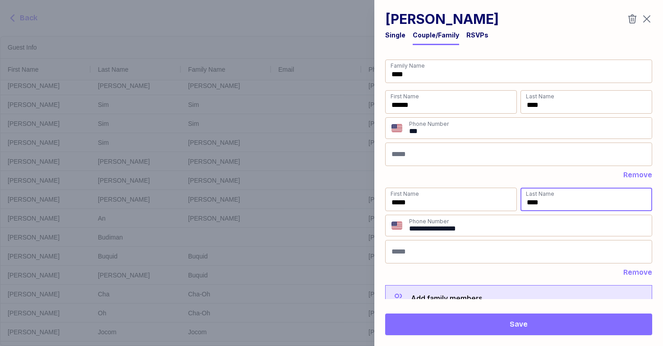
type input "****"
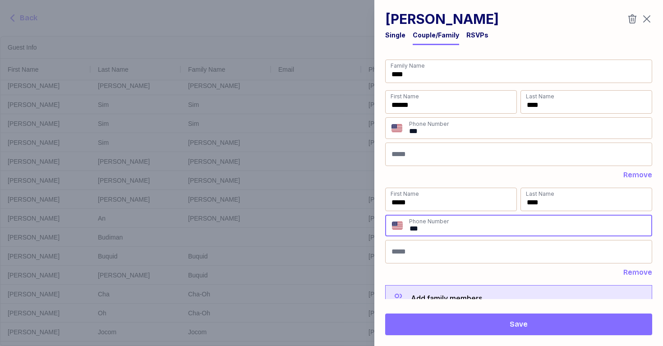
type input "**"
click at [466, 129] on input "**" at bounding box center [529, 128] width 243 height 21
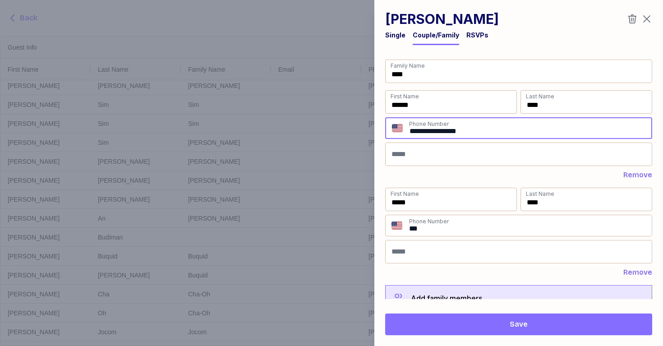
type input "**********"
click at [507, 320] on span "Save" at bounding box center [518, 324] width 253 height 11
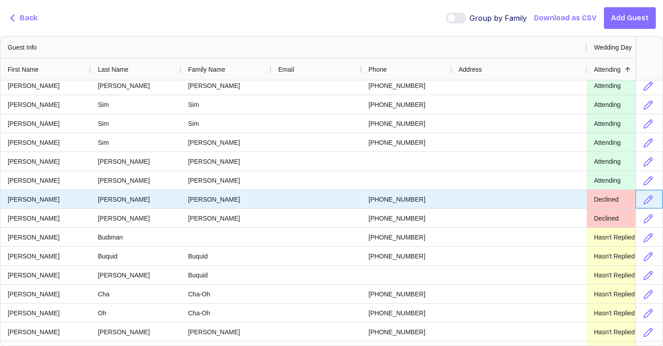
click at [650, 193] on span "button" at bounding box center [648, 199] width 11 height 18
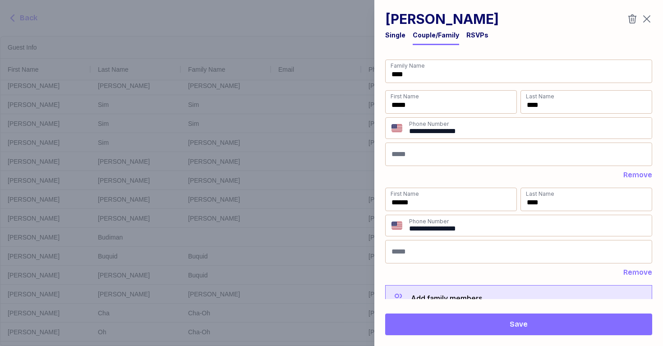
click at [485, 130] on input "**********" at bounding box center [529, 128] width 243 height 21
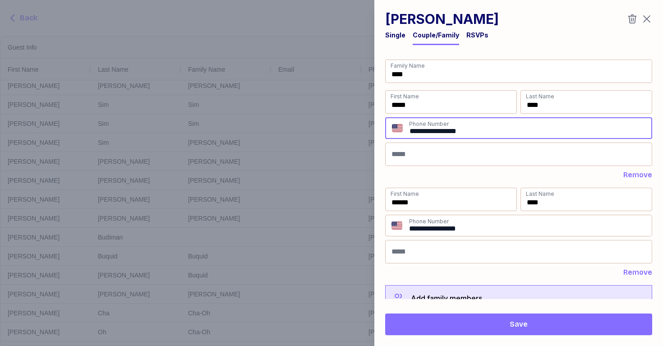
click at [485, 130] on input "**********" at bounding box center [530, 128] width 243 height 20
type input "**"
click at [464, 326] on span "Save" at bounding box center [518, 324] width 253 height 11
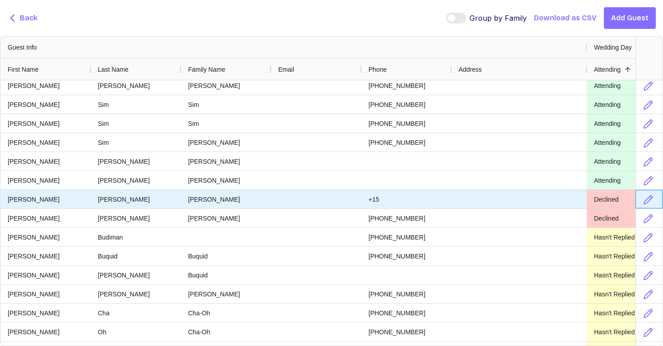
click at [652, 197] on icon "button" at bounding box center [647, 199] width 9 height 9
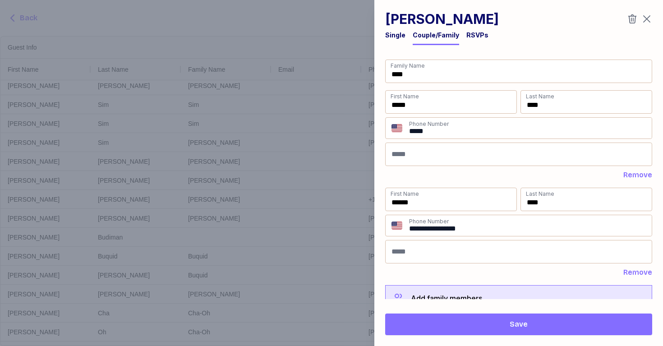
click at [489, 129] on input "*****" at bounding box center [529, 128] width 243 height 21
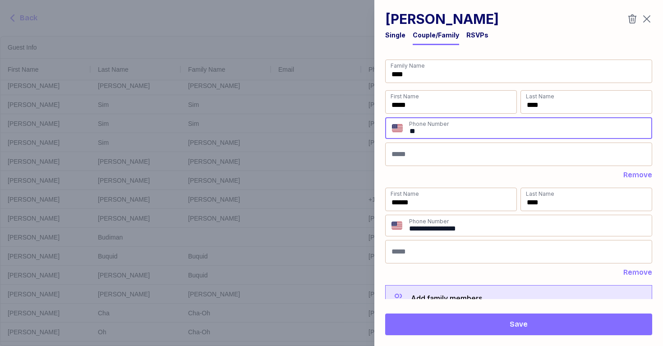
type input "**"
click at [454, 323] on span "Save" at bounding box center [518, 324] width 253 height 11
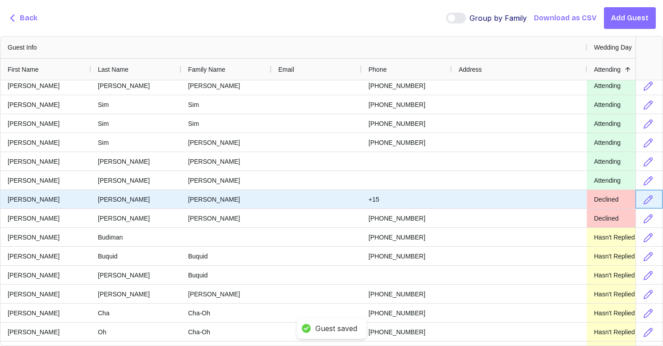
click at [644, 203] on icon "button" at bounding box center [647, 199] width 9 height 9
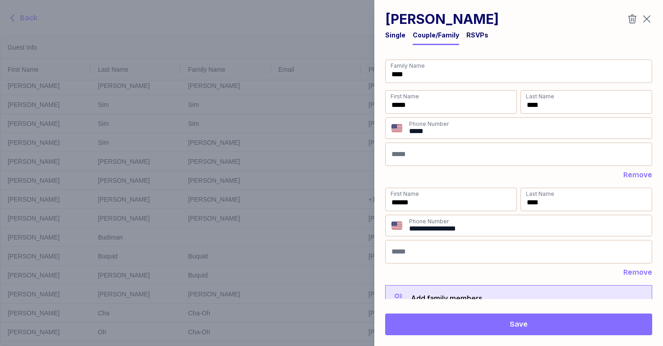
click at [632, 174] on span "Remove" at bounding box center [637, 175] width 29 height 11
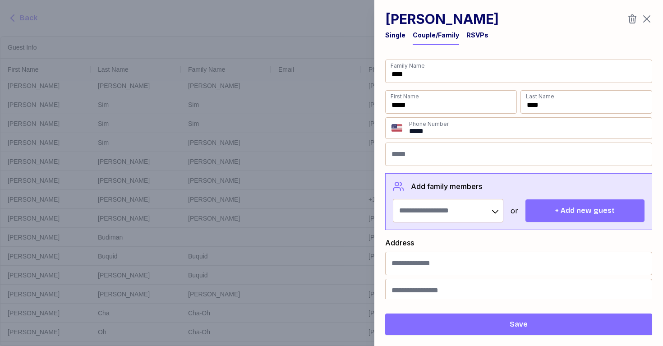
click at [528, 207] on button "+ Add new guest" at bounding box center [584, 210] width 119 height 23
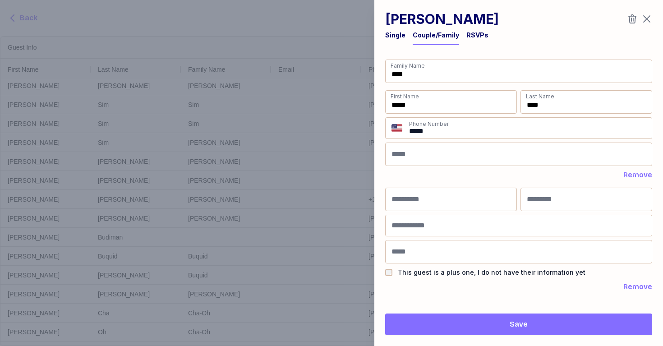
click at [629, 175] on span "Remove" at bounding box center [637, 175] width 29 height 11
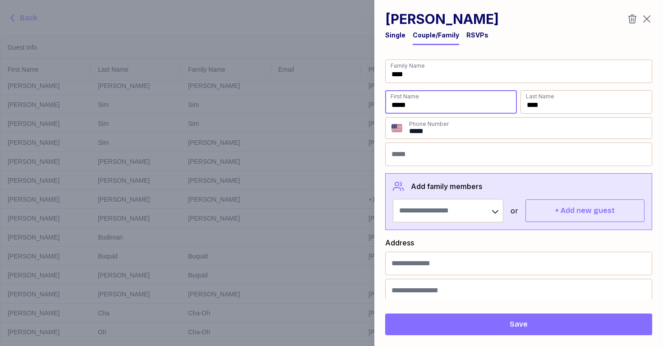
click at [484, 106] on input "*****" at bounding box center [451, 101] width 132 height 23
type input "******"
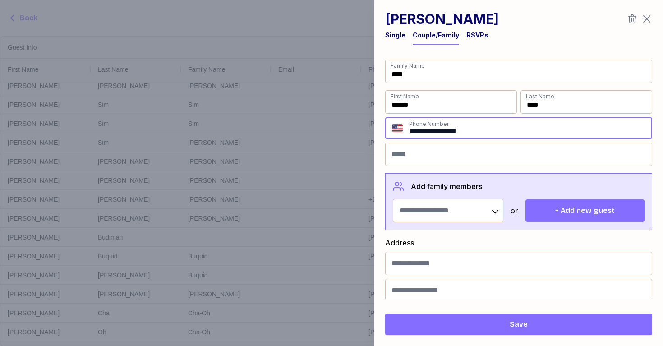
type input "**********"
click at [553, 203] on button "+ Add new guest" at bounding box center [584, 210] width 119 height 23
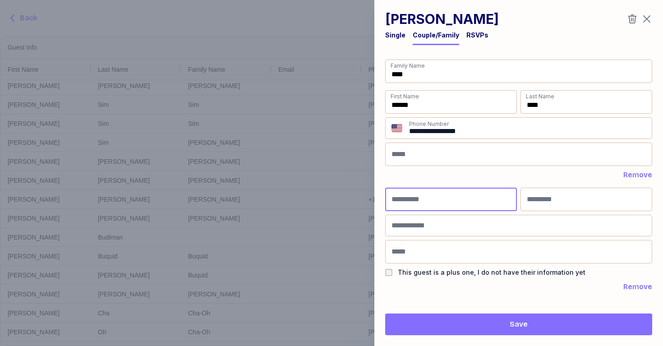
click at [488, 193] on input "First Name" at bounding box center [451, 199] width 132 height 23
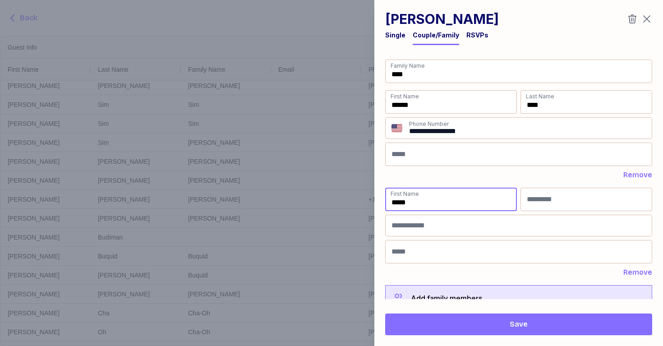
type input "*****"
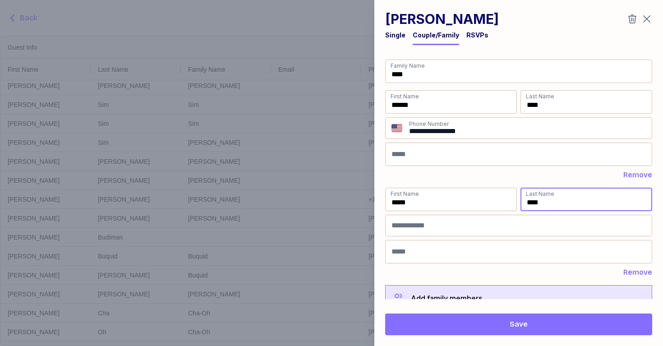
type input "****"
click at [494, 317] on button "Save" at bounding box center [518, 324] width 267 height 22
click at [645, 19] on icon "button" at bounding box center [646, 19] width 11 height 11
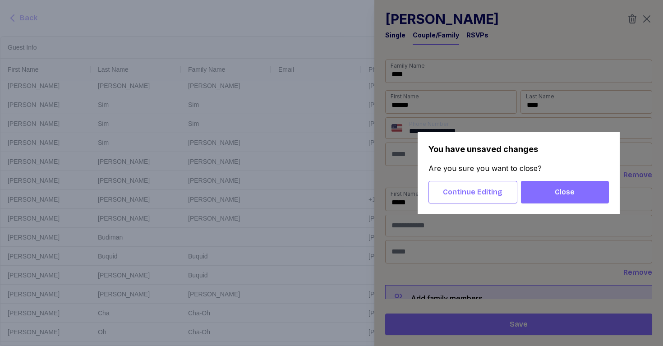
click at [539, 189] on span "Close" at bounding box center [564, 192] width 73 height 11
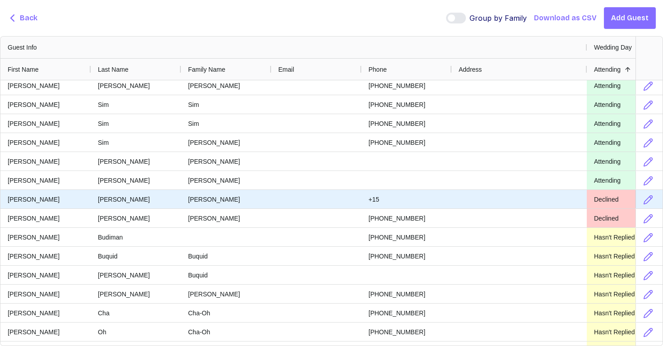
click at [466, 200] on div at bounding box center [518, 199] width 135 height 18
click at [647, 197] on icon "button" at bounding box center [648, 199] width 11 height 11
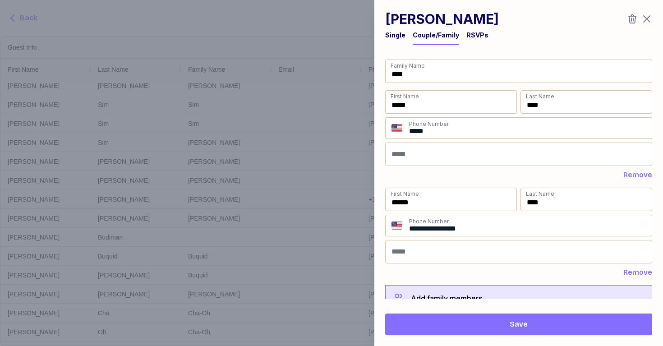
click at [641, 177] on span "Remove" at bounding box center [637, 175] width 29 height 11
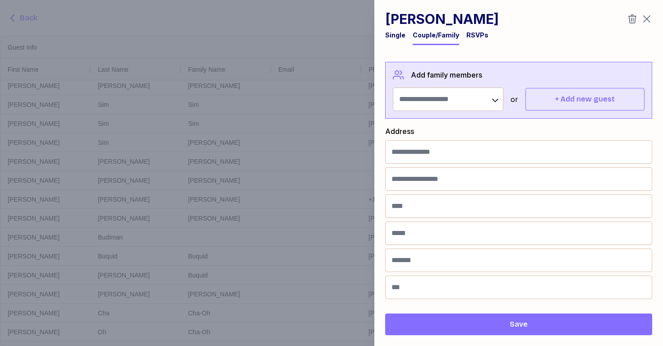
scroll to position [0, 0]
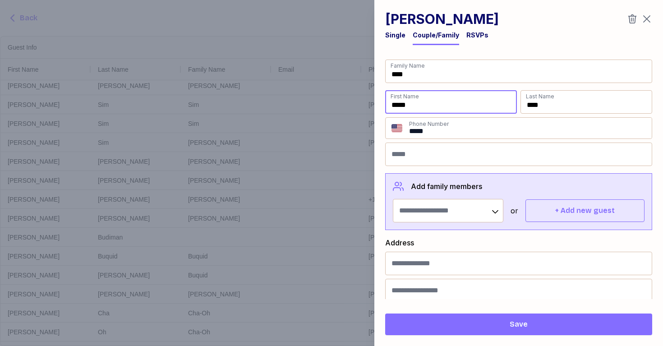
click at [446, 101] on input "*****" at bounding box center [451, 101] width 132 height 23
type input "*"
type input "******"
click at [440, 328] on span "Save" at bounding box center [518, 324] width 253 height 11
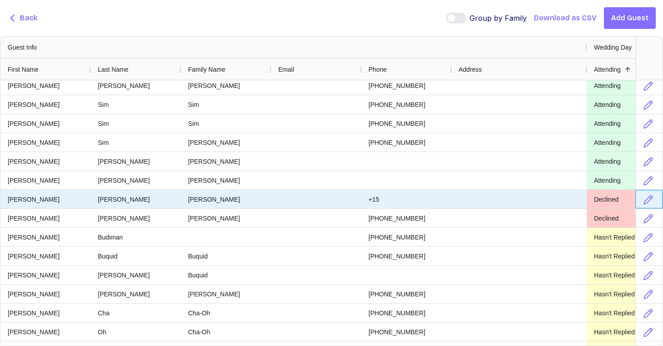
click at [647, 200] on icon "button" at bounding box center [648, 199] width 11 height 11
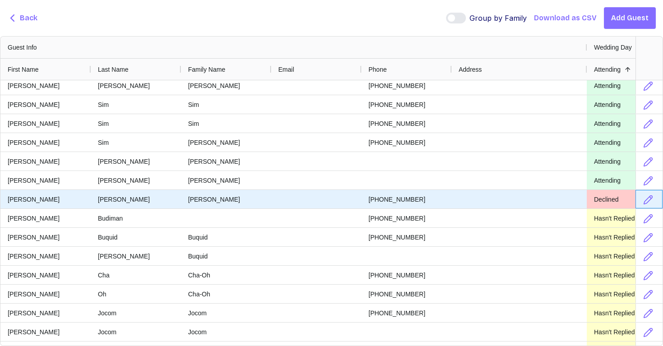
click at [644, 197] on icon "button" at bounding box center [648, 199] width 11 height 11
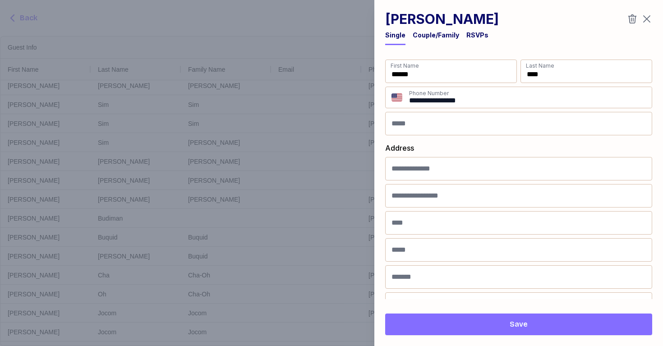
click at [440, 36] on div "Couple/Family" at bounding box center [436, 35] width 46 height 9
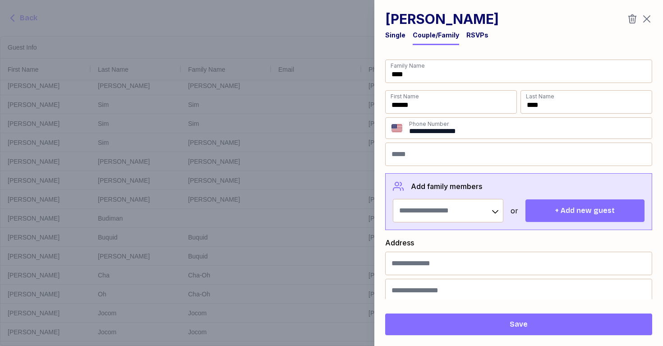
click at [547, 214] on span "+ Add new guest" at bounding box center [585, 210] width 104 height 11
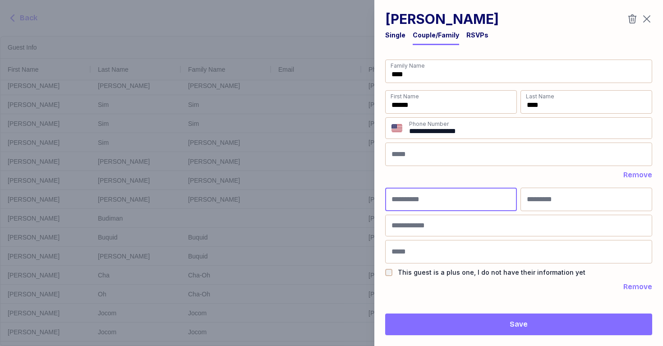
click at [461, 203] on input "First Name" at bounding box center [451, 199] width 132 height 23
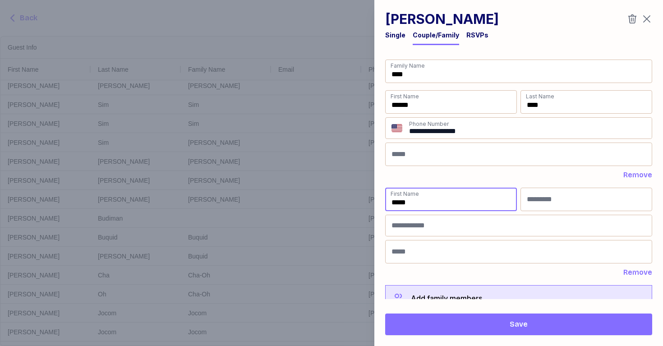
type input "*****"
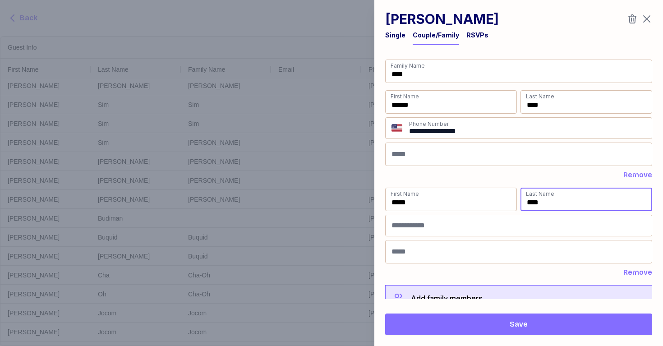
type input "****"
click at [473, 331] on button "Save" at bounding box center [518, 324] width 267 height 22
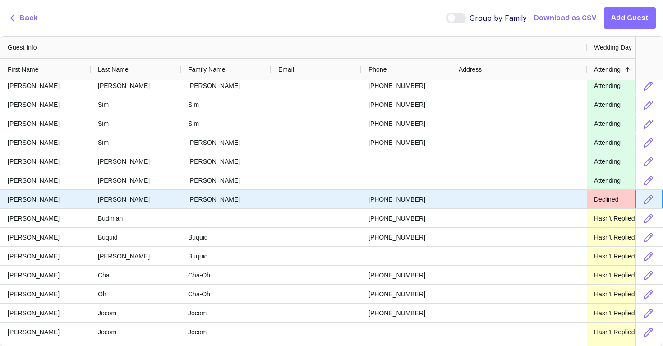
click at [653, 198] on icon "button" at bounding box center [648, 199] width 11 height 11
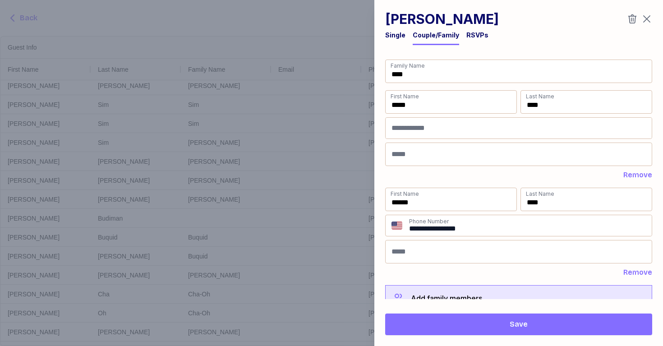
click at [477, 32] on div "RSVPs" at bounding box center [477, 35] width 22 height 9
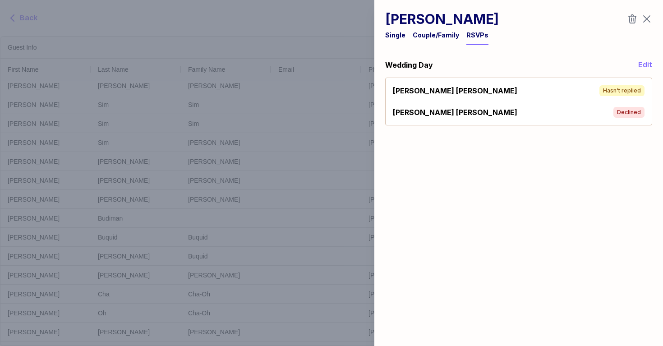
click at [500, 85] on div "[PERSON_NAME] Hasn't replied" at bounding box center [518, 91] width 259 height 18
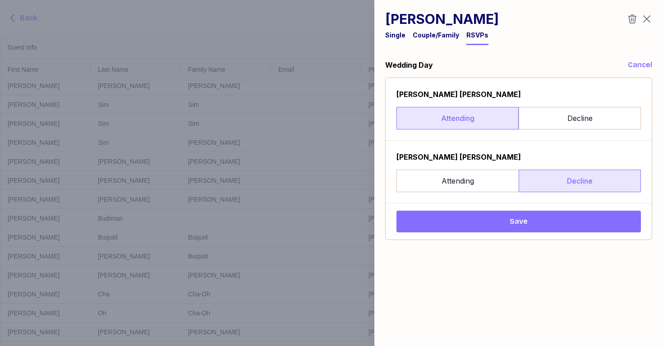
click at [487, 124] on label "Attending" at bounding box center [457, 118] width 122 height 23
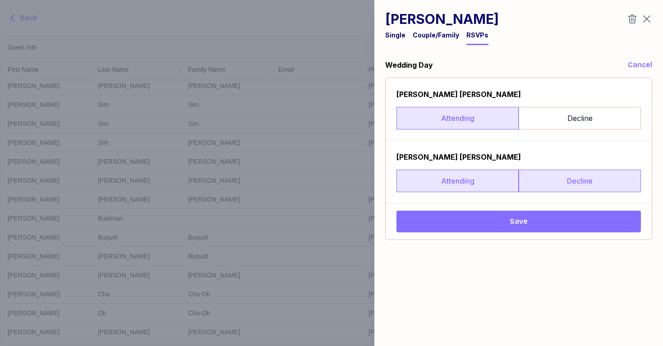
click at [468, 179] on label "Attending" at bounding box center [457, 181] width 122 height 23
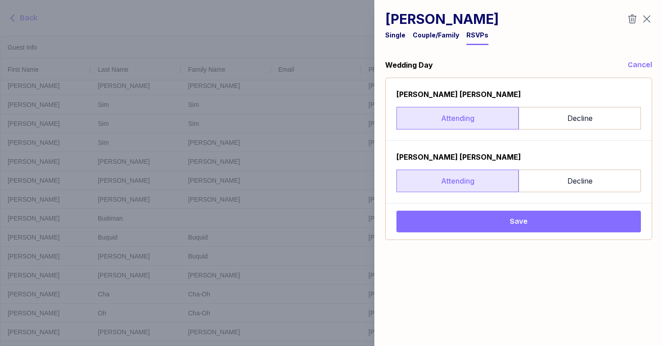
click at [460, 228] on button "Save" at bounding box center [518, 222] width 244 height 22
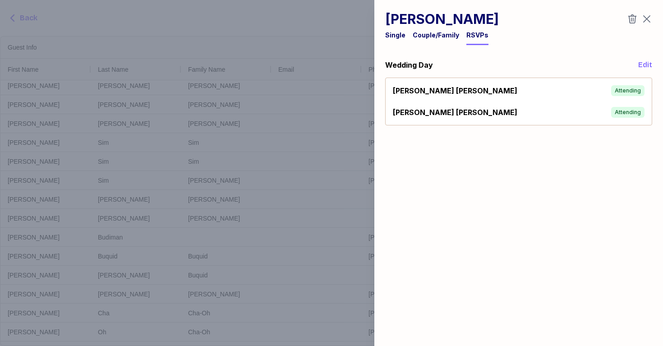
click at [644, 21] on icon "button" at bounding box center [646, 19] width 7 height 7
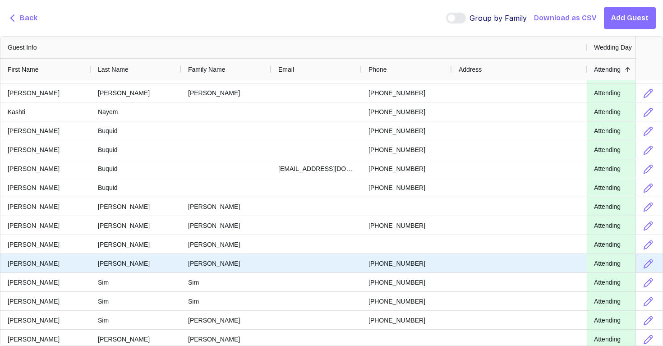
scroll to position [212, 0]
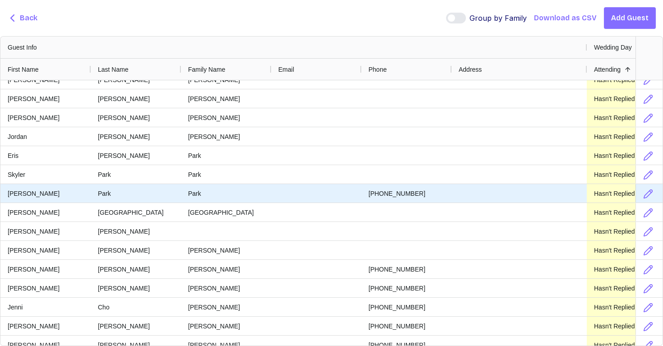
click at [651, 193] on icon "button" at bounding box center [648, 193] width 11 height 11
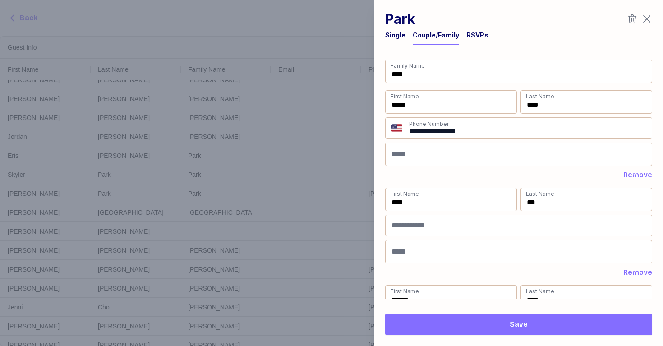
click at [495, 125] on input "**********" at bounding box center [529, 128] width 243 height 21
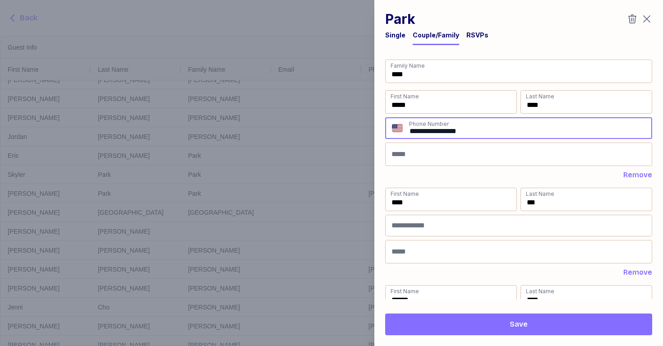
drag, startPoint x: 484, startPoint y: 131, endPoint x: 440, endPoint y: 133, distance: 44.7
click at [440, 133] on input "**********" at bounding box center [530, 128] width 243 height 20
type input "**********"
click at [472, 326] on span "Save" at bounding box center [518, 324] width 253 height 11
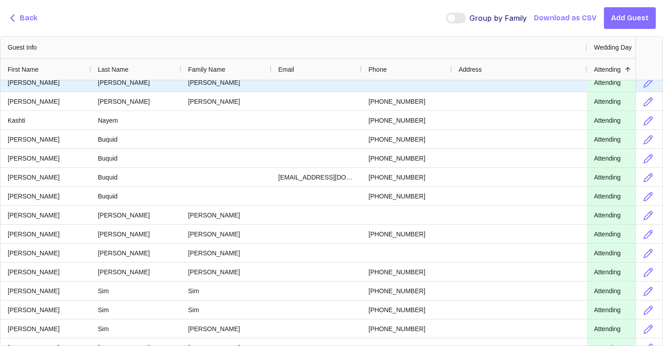
scroll to position [0, 0]
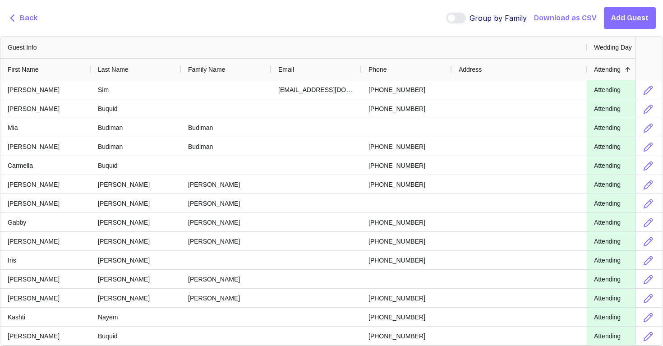
click at [465, 20] on button "Group by Family" at bounding box center [456, 18] width 20 height 11
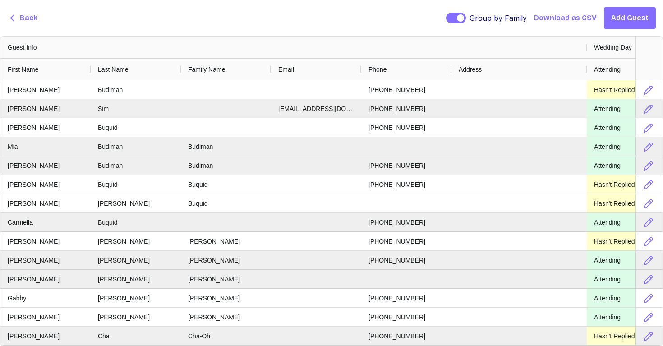
click at [464, 20] on span "button" at bounding box center [460, 17] width 7 height 7
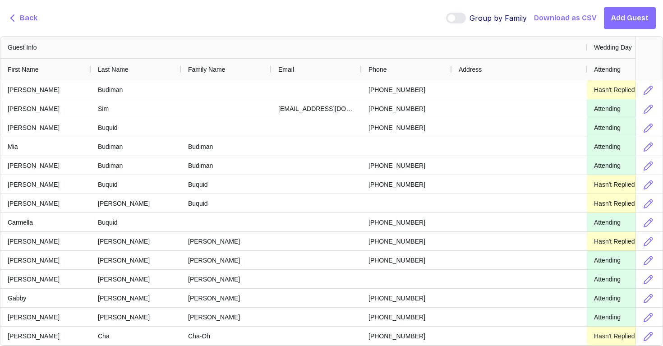
click at [604, 64] on div "Attending" at bounding box center [628, 69] width 69 height 17
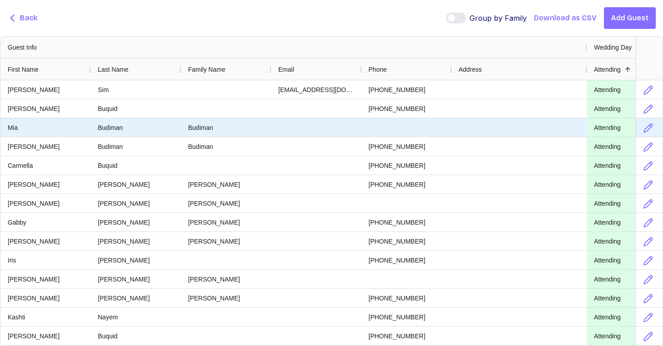
scroll to position [19, 0]
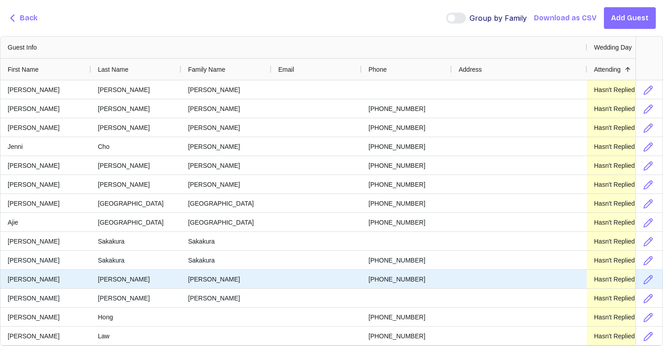
click at [646, 280] on icon "button" at bounding box center [647, 279] width 9 height 9
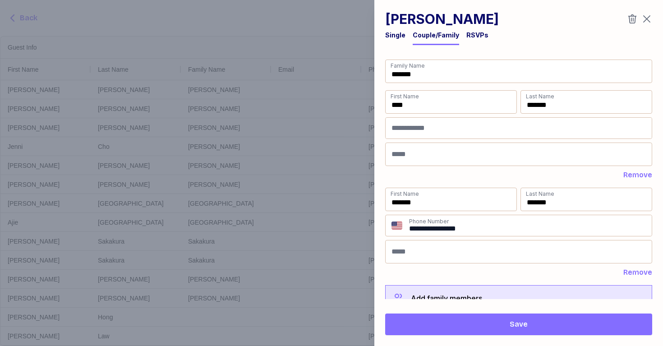
click at [471, 41] on div "RSVPs" at bounding box center [477, 38] width 22 height 14
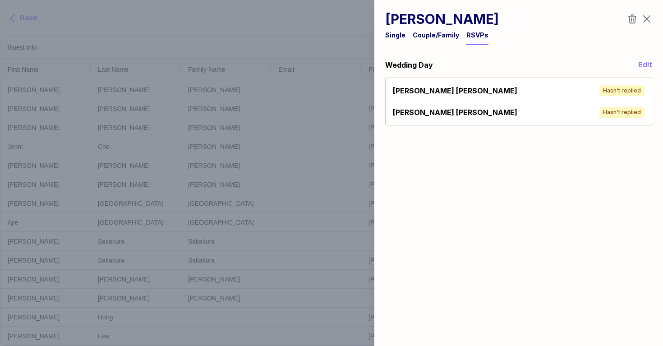
click at [579, 97] on div "[PERSON_NAME] Hasn't replied" at bounding box center [518, 91] width 259 height 18
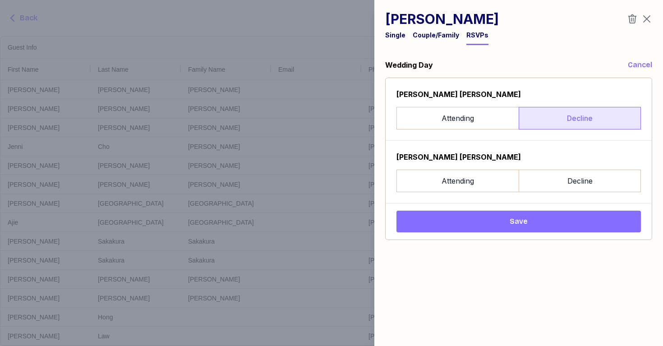
click at [580, 125] on label "Decline" at bounding box center [580, 118] width 122 height 23
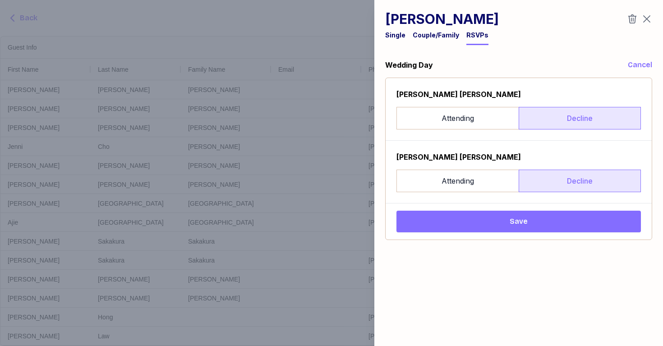
click at [570, 181] on label "Decline" at bounding box center [580, 181] width 122 height 23
click at [558, 218] on span "Save" at bounding box center [519, 221] width 230 height 11
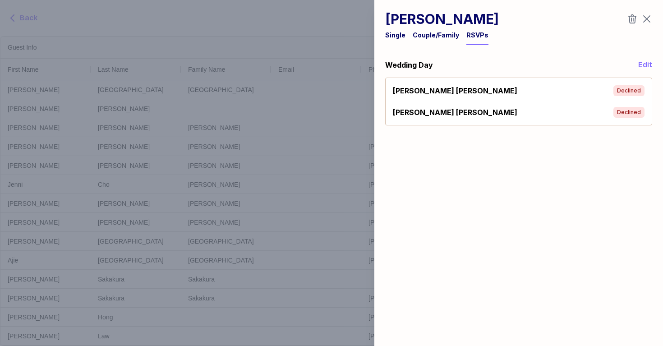
click at [645, 19] on icon "button" at bounding box center [646, 19] width 11 height 11
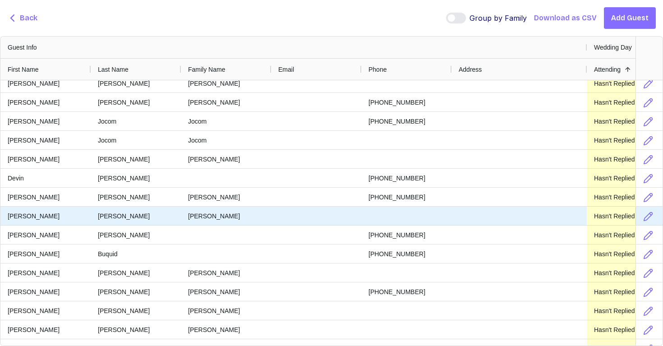
click at [381, 223] on div at bounding box center [406, 216] width 90 height 18
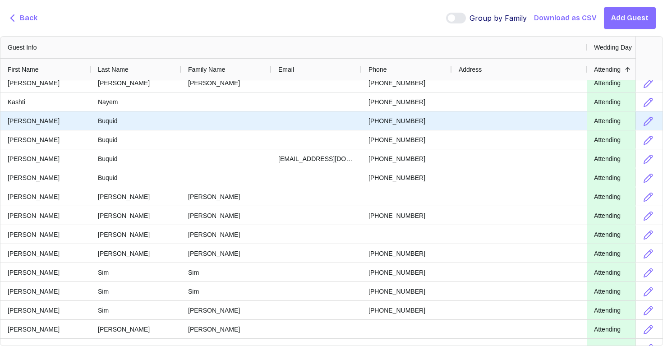
scroll to position [215, 0]
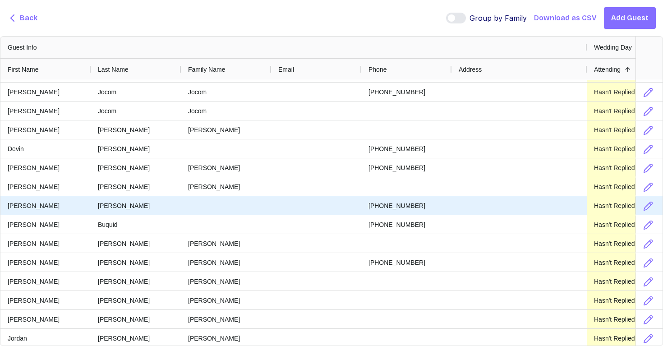
click at [274, 200] on div at bounding box center [316, 205] width 90 height 18
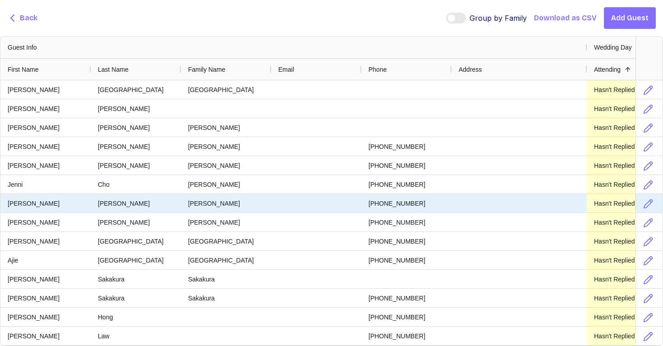
click at [651, 208] on icon "button" at bounding box center [648, 203] width 11 height 11
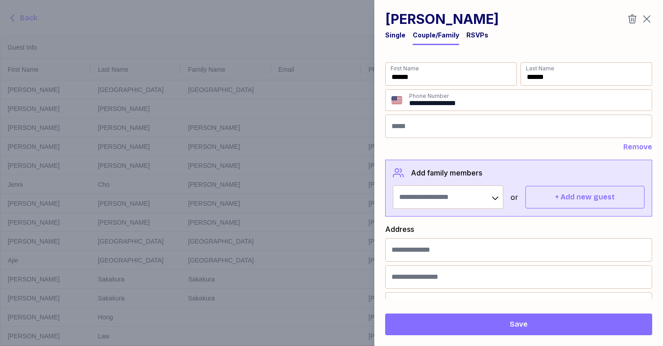
click at [247, 272] on div at bounding box center [331, 173] width 663 height 346
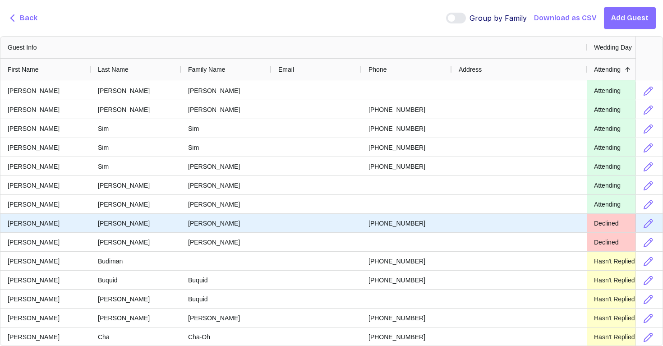
click at [650, 227] on icon "button" at bounding box center [648, 223] width 11 height 11
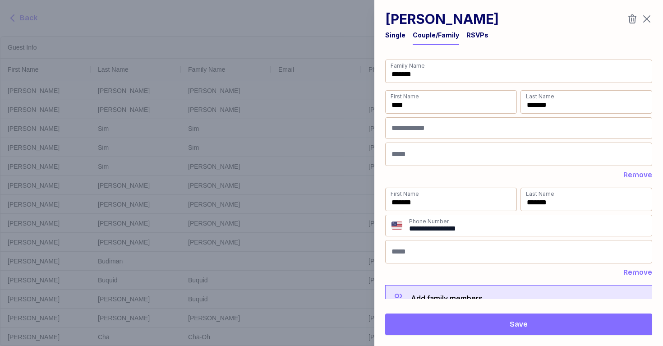
click at [636, 179] on span "Remove" at bounding box center [637, 175] width 29 height 11
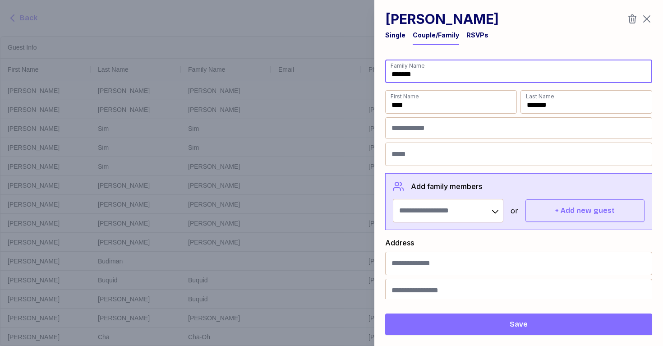
click at [495, 80] on input "*******" at bounding box center [518, 71] width 267 height 23
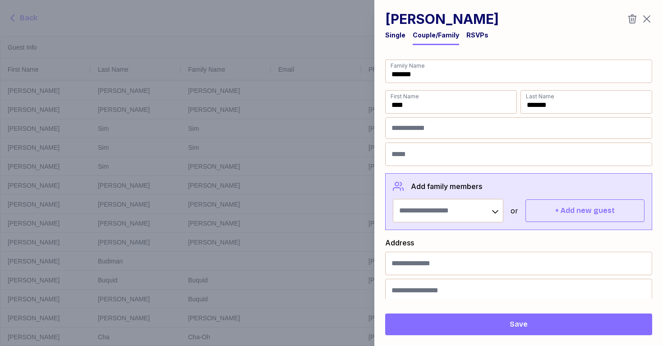
type input "**"
click at [464, 130] on input "**" at bounding box center [519, 128] width 266 height 21
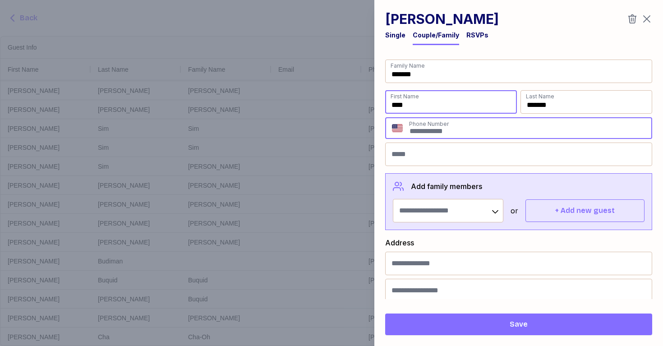
click at [452, 98] on input "****" at bounding box center [451, 101] width 132 height 23
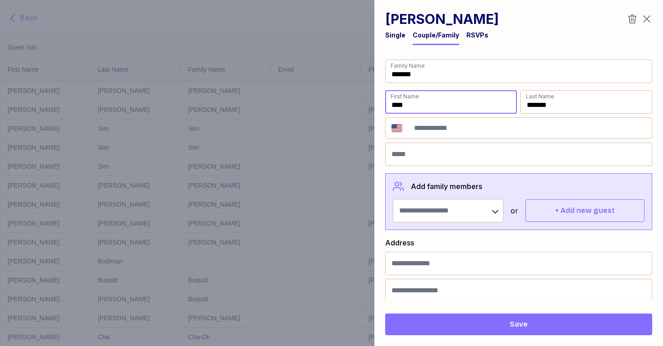
click at [452, 98] on input "****" at bounding box center [451, 101] width 132 height 23
click at [392, 23] on h1 "[PERSON_NAME]" at bounding box center [442, 19] width 114 height 16
click at [391, 35] on div "Single" at bounding box center [395, 35] width 20 height 9
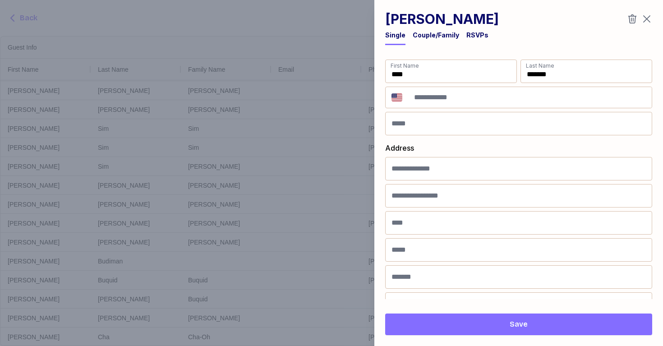
click at [473, 36] on div "RSVPs" at bounding box center [477, 35] width 22 height 9
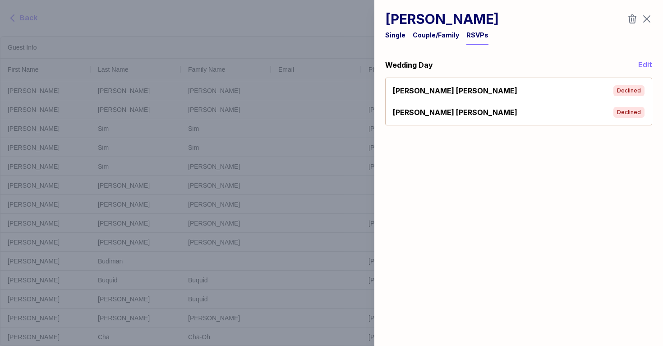
click at [634, 18] on icon "button" at bounding box center [632, 19] width 11 height 11
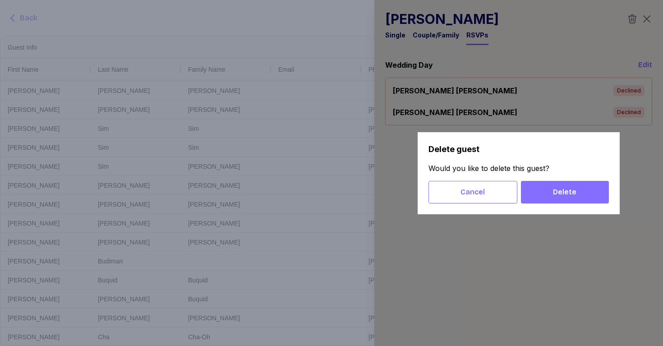
click at [547, 191] on span "Delete" at bounding box center [564, 192] width 73 height 11
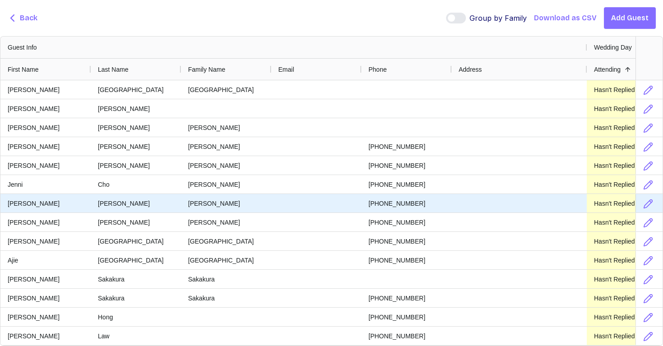
click at [646, 203] on icon "button" at bounding box center [648, 203] width 11 height 11
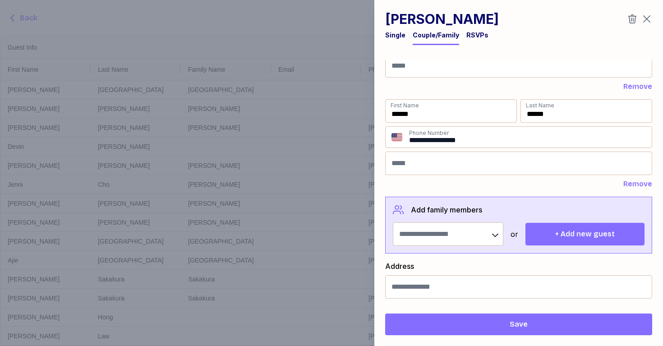
click at [552, 239] on span "+ Add new guest" at bounding box center [585, 234] width 104 height 11
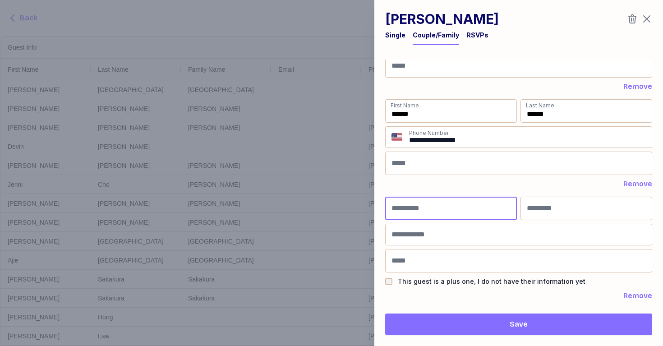
click at [426, 201] on input "First Name" at bounding box center [451, 208] width 132 height 23
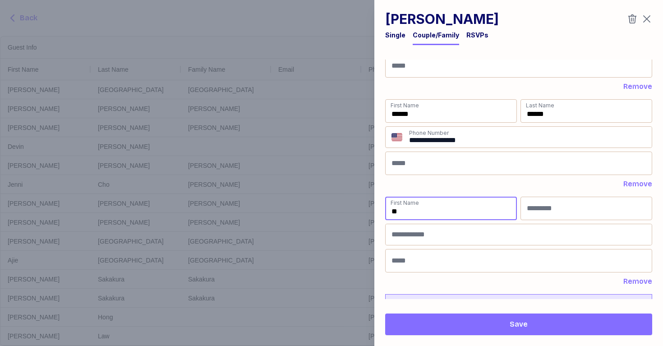
type input "*"
type input "******"
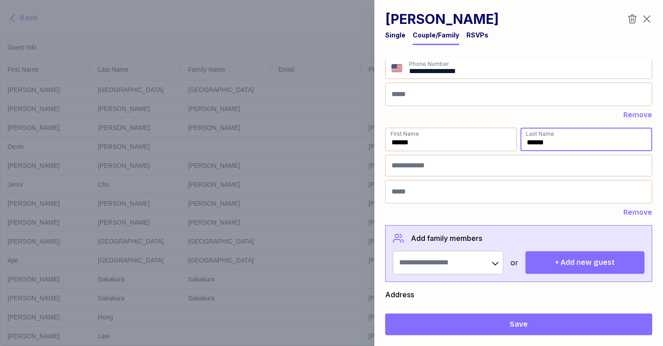
type input "******"
click at [578, 261] on span "+ Add new guest" at bounding box center [585, 262] width 60 height 11
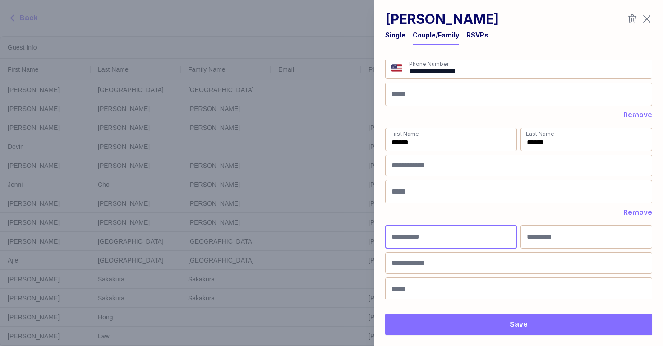
click at [464, 240] on input "First Name" at bounding box center [451, 236] width 132 height 23
type input "******"
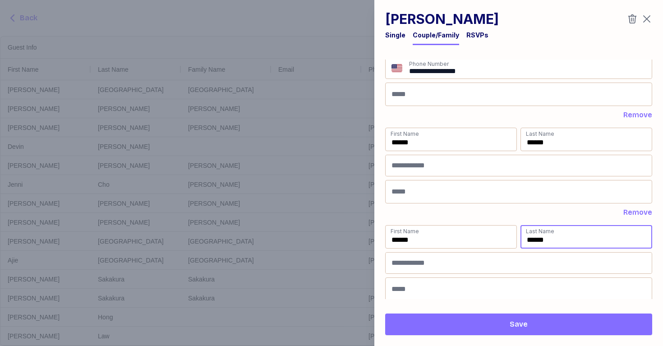
type input "******"
click at [434, 322] on span "Save" at bounding box center [518, 324] width 253 height 11
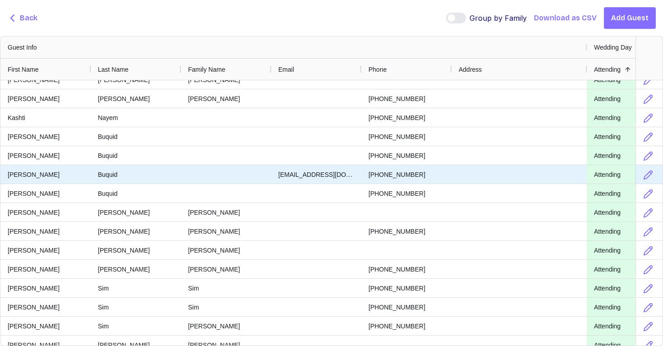
click at [646, 176] on icon "button" at bounding box center [648, 175] width 11 height 11
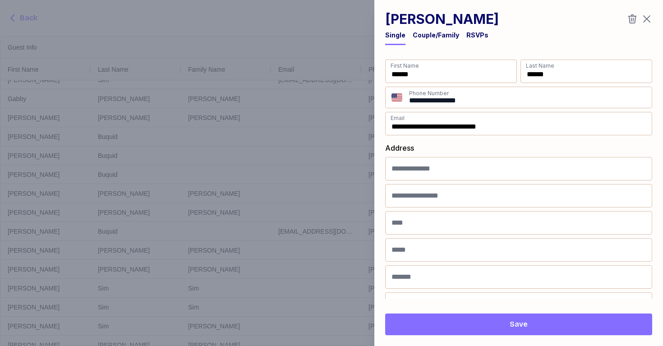
click at [634, 18] on icon "button" at bounding box center [632, 19] width 11 height 11
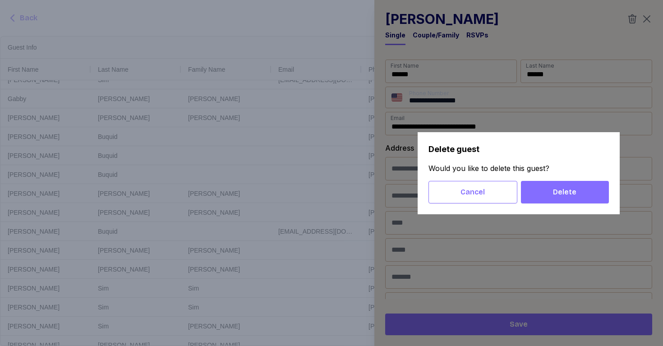
click at [546, 190] on span "Delete" at bounding box center [564, 192] width 73 height 11
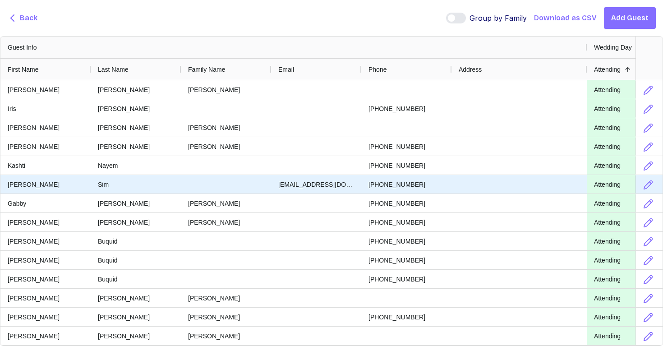
click at [651, 184] on icon "button" at bounding box center [647, 184] width 9 height 9
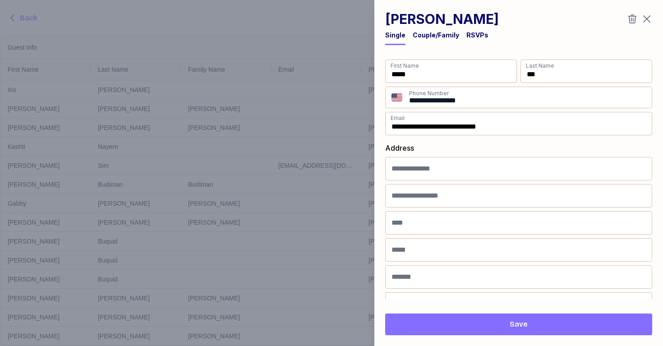
click at [634, 18] on icon "button" at bounding box center [632, 19] width 11 height 11
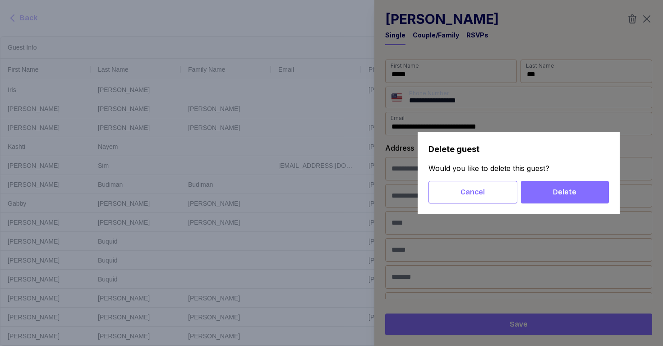
click at [551, 197] on span "Delete" at bounding box center [564, 192] width 73 height 11
